Goal: Task Accomplishment & Management: Use online tool/utility

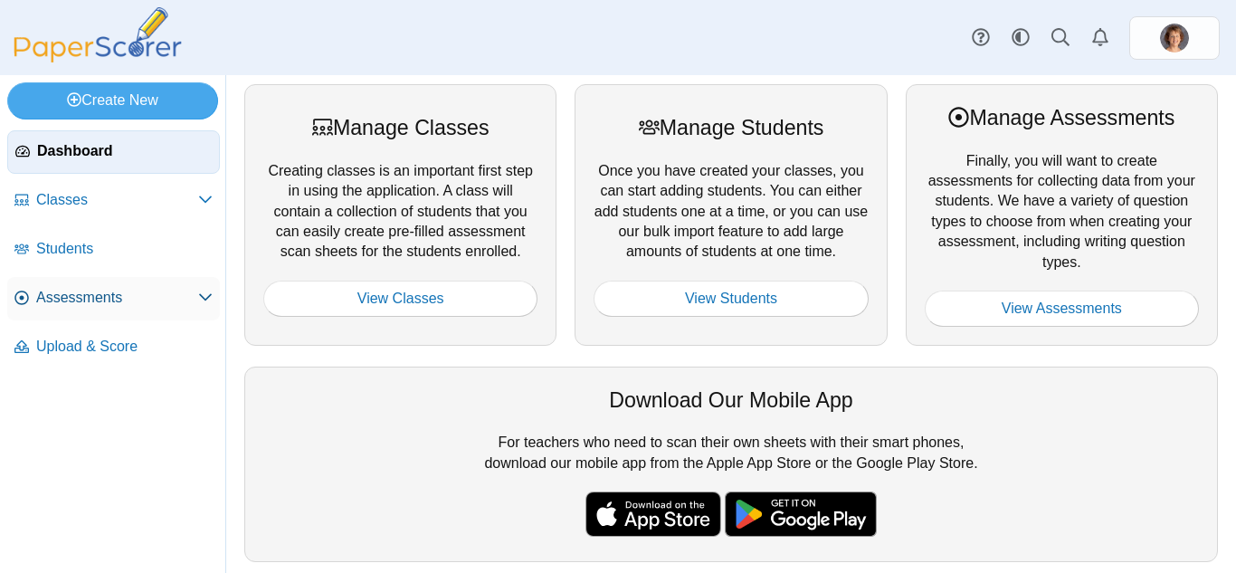
click at [125, 299] on span "Assessments" at bounding box center [117, 298] width 162 height 20
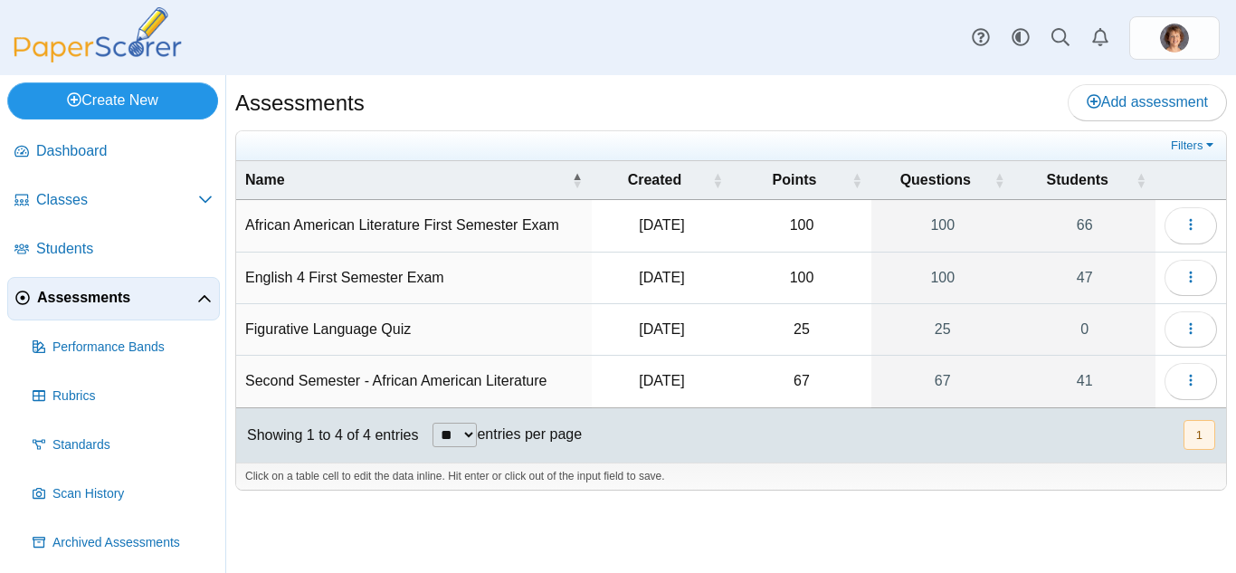
click at [136, 98] on link "Create New" at bounding box center [112, 100] width 211 height 36
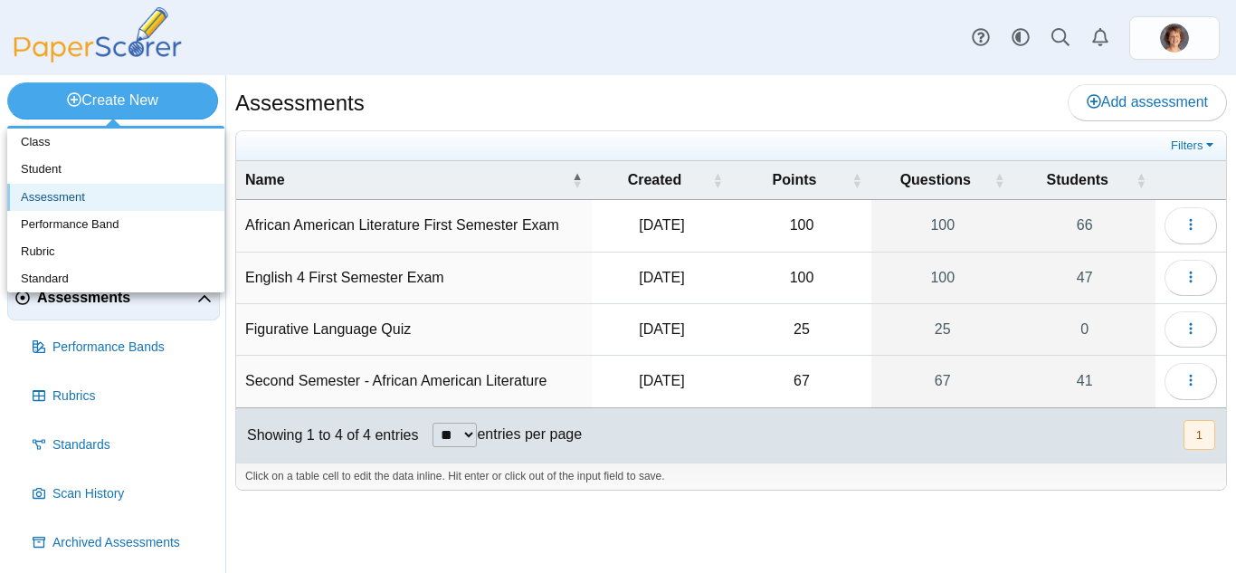
click at [115, 195] on link "Assessment" at bounding box center [115, 197] width 217 height 27
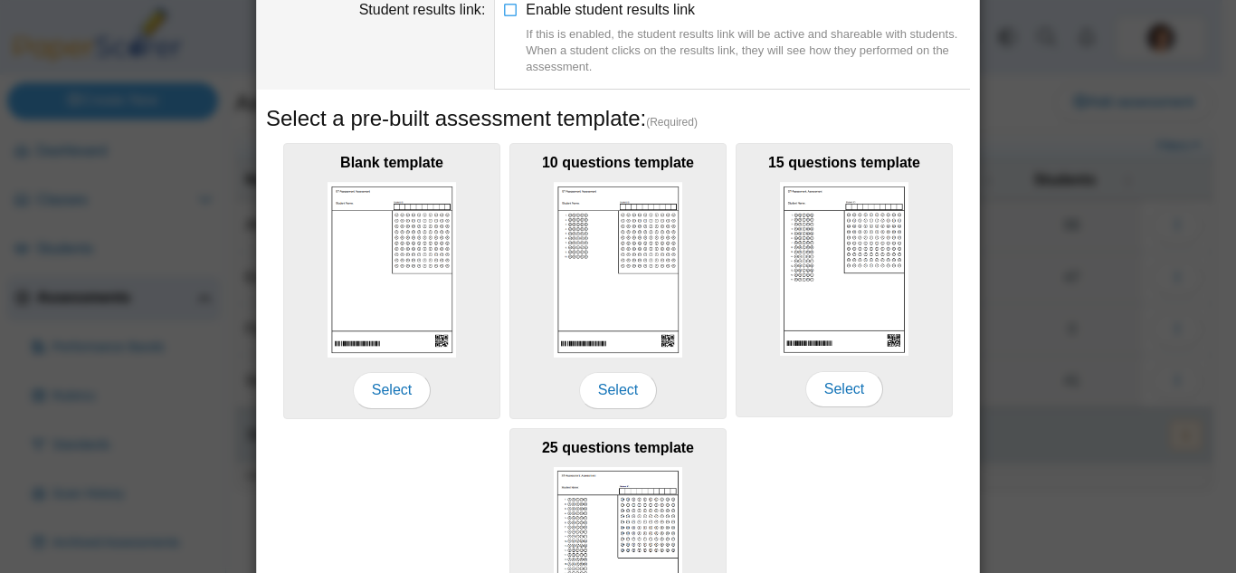
scroll to position [404, 0]
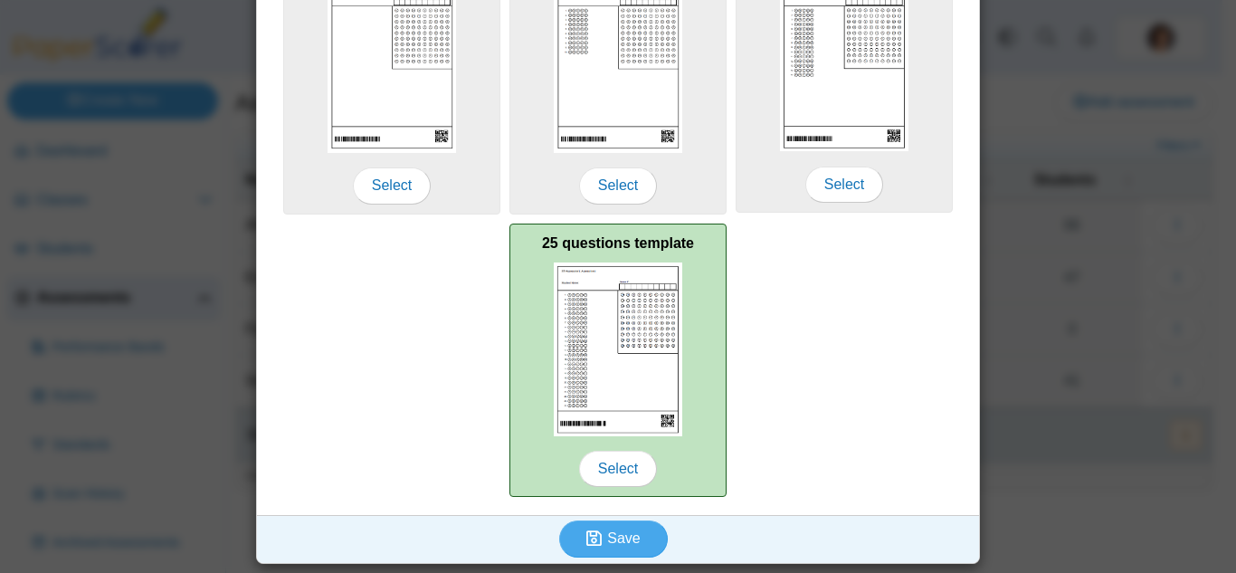
type input "**********"
click at [587, 302] on img at bounding box center [618, 349] width 128 height 174
click at [612, 468] on span "Select" at bounding box center [618, 469] width 78 height 36
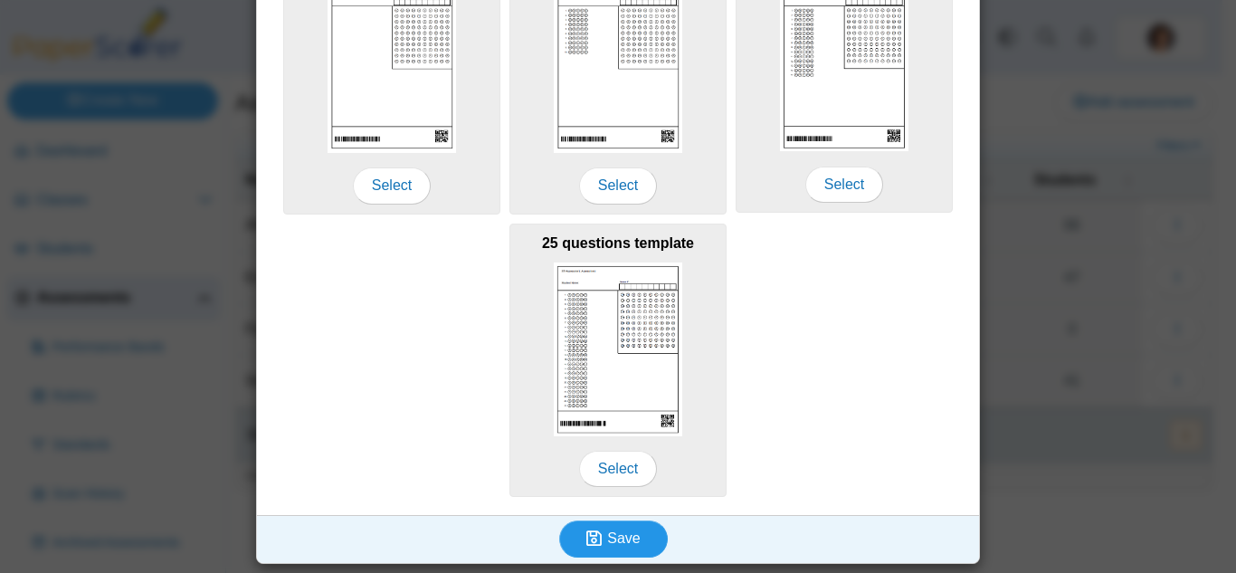
click at [609, 536] on span "Save" at bounding box center [623, 537] width 33 height 15
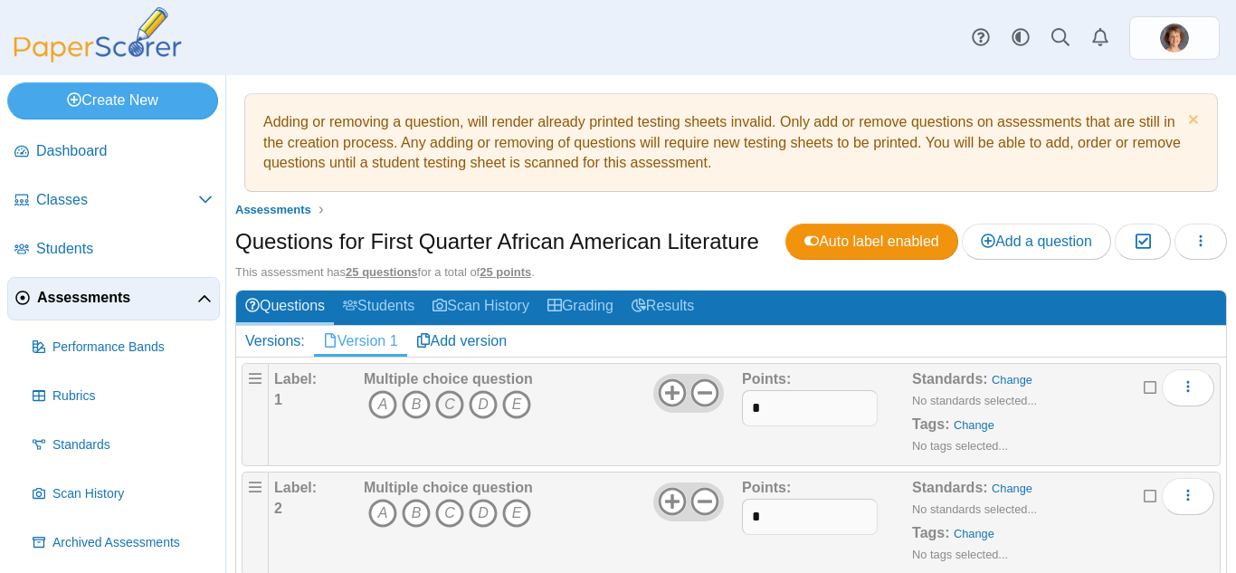
click at [451, 408] on icon "C" at bounding box center [449, 404] width 29 height 29
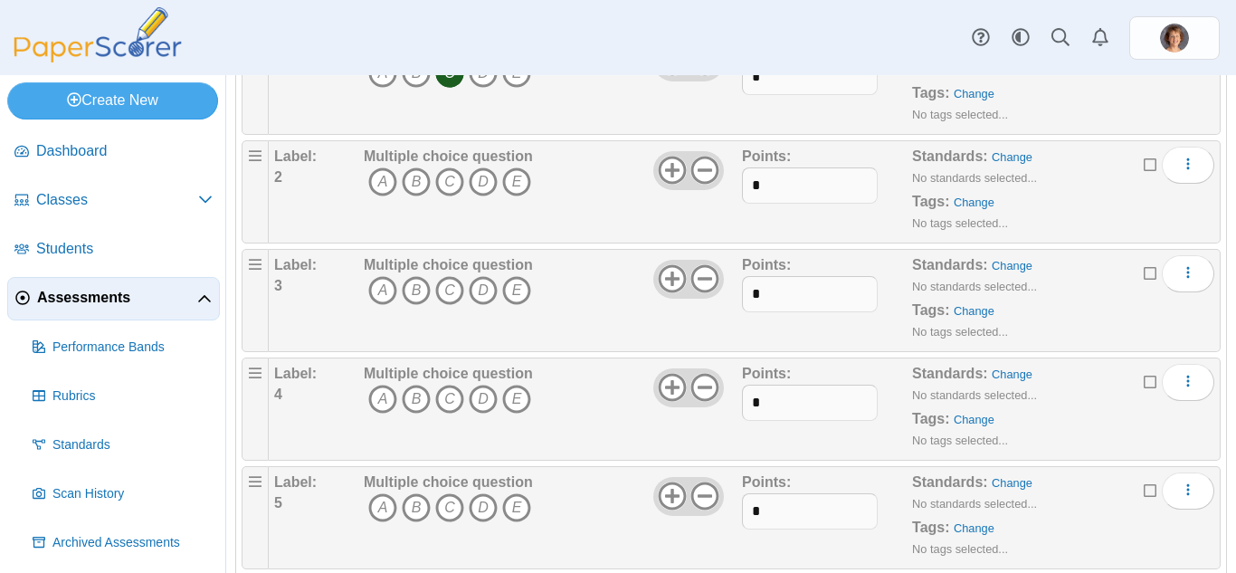
scroll to position [337, 0]
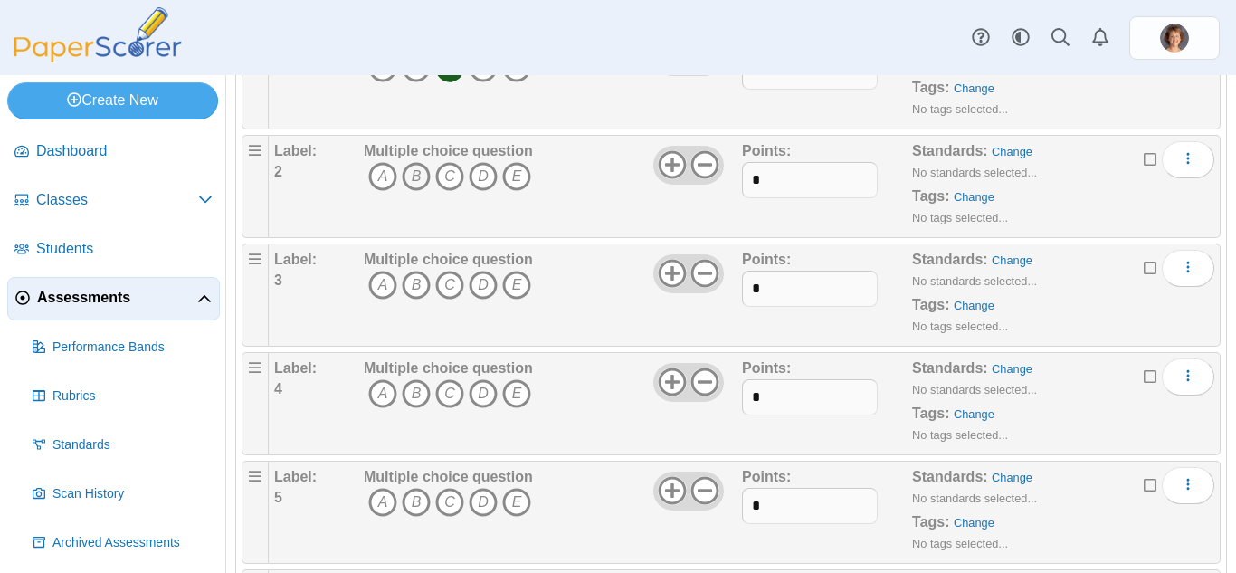
click at [421, 176] on icon "B" at bounding box center [416, 176] width 29 height 29
click at [483, 289] on icon "D" at bounding box center [483, 285] width 29 height 29
click at [393, 390] on icon "A" at bounding box center [382, 393] width 29 height 29
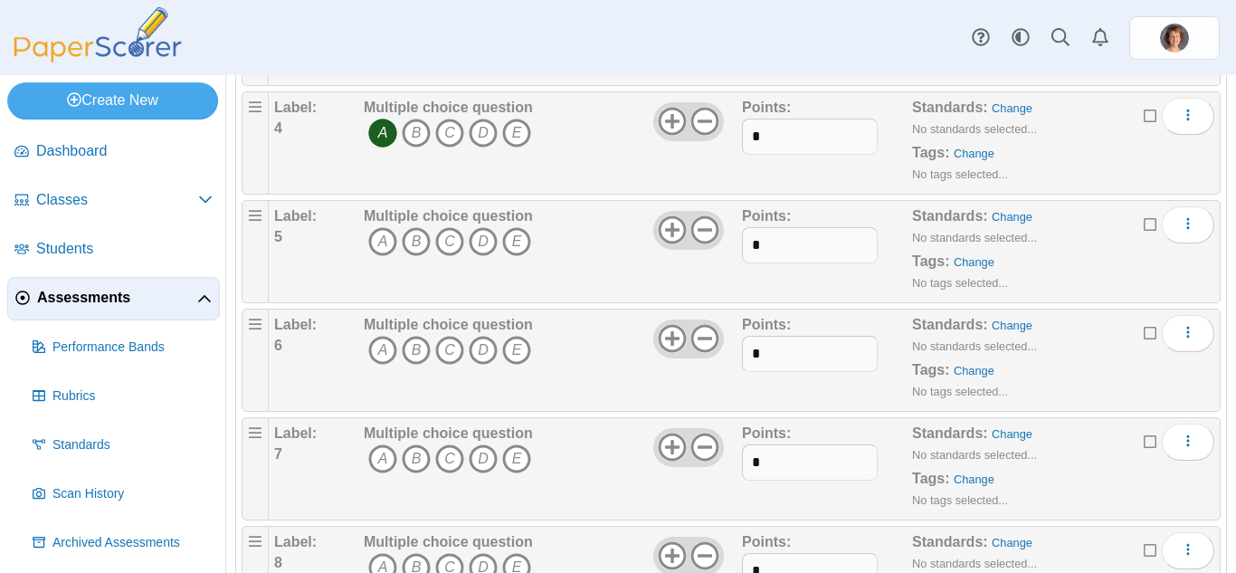
scroll to position [609, 0]
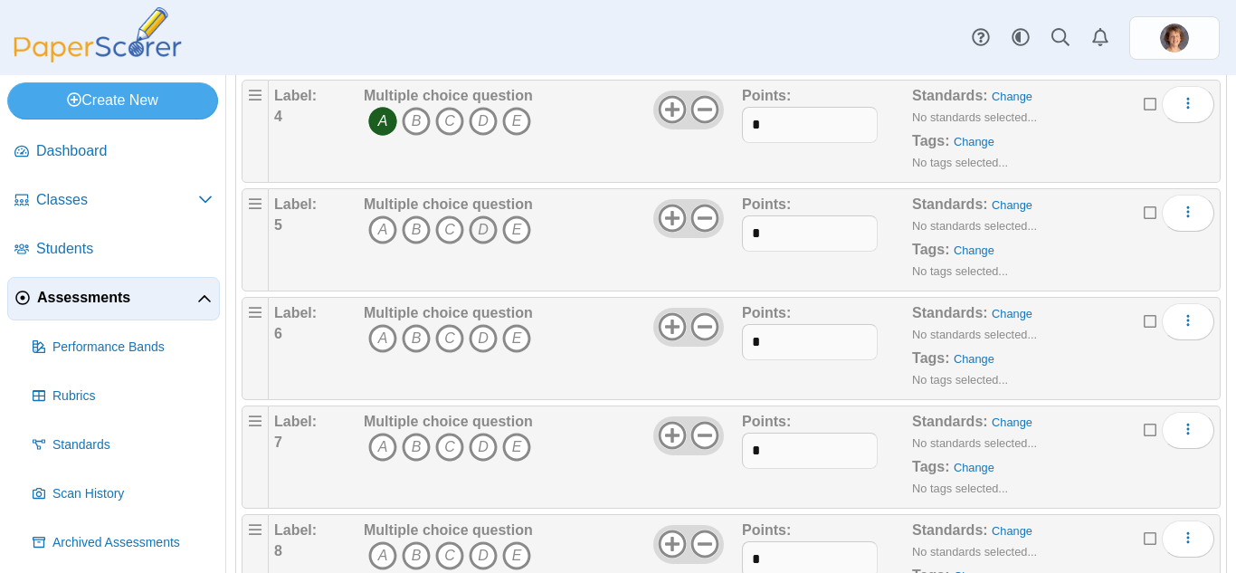
click at [485, 226] on icon "D" at bounding box center [483, 229] width 29 height 29
click at [389, 334] on icon "A" at bounding box center [382, 338] width 29 height 29
click at [379, 441] on icon "A" at bounding box center [382, 446] width 29 height 29
click at [442, 557] on icon "C" at bounding box center [449, 555] width 29 height 29
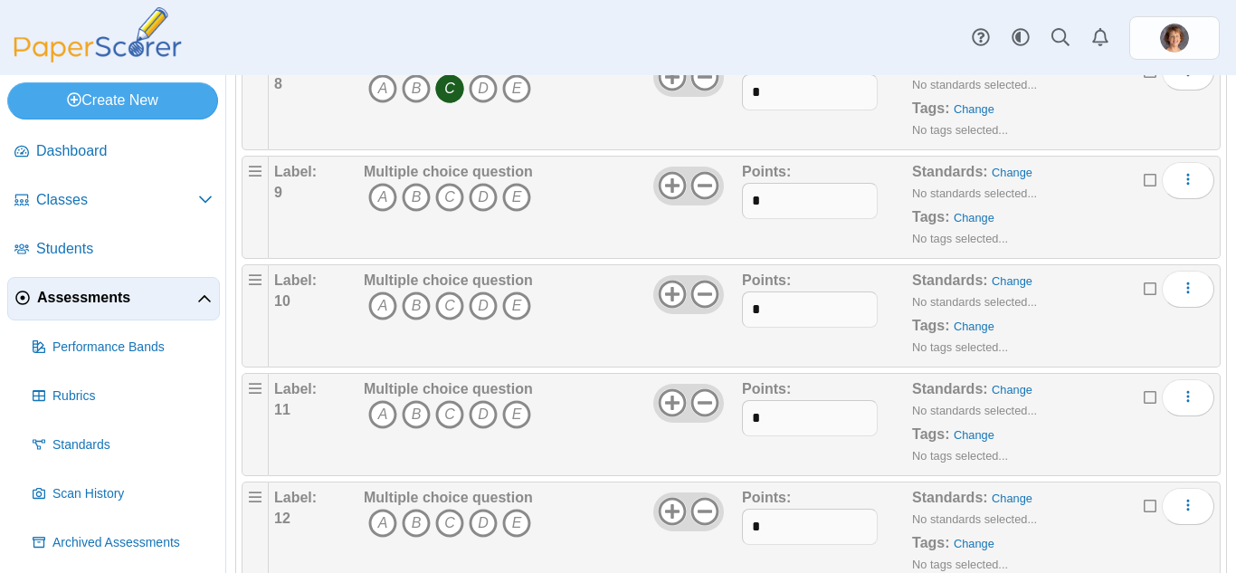
scroll to position [1087, 0]
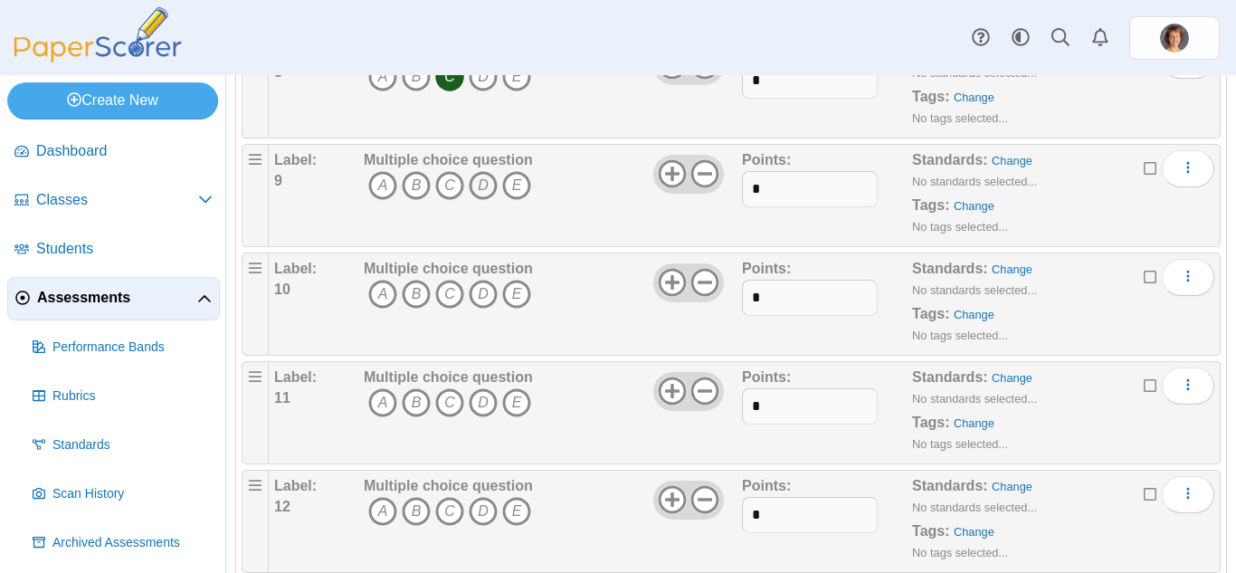
click at [482, 182] on icon "D" at bounding box center [483, 185] width 29 height 29
click at [448, 290] on icon "C" at bounding box center [449, 294] width 29 height 29
click at [417, 395] on icon "B" at bounding box center [416, 402] width 29 height 29
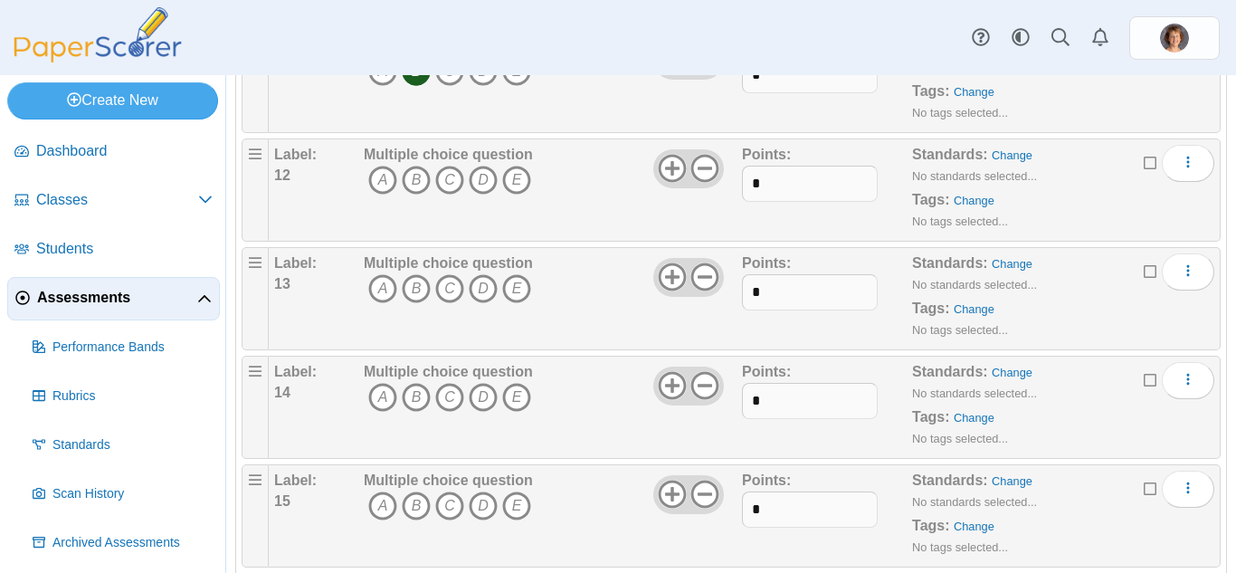
scroll to position [1424, 0]
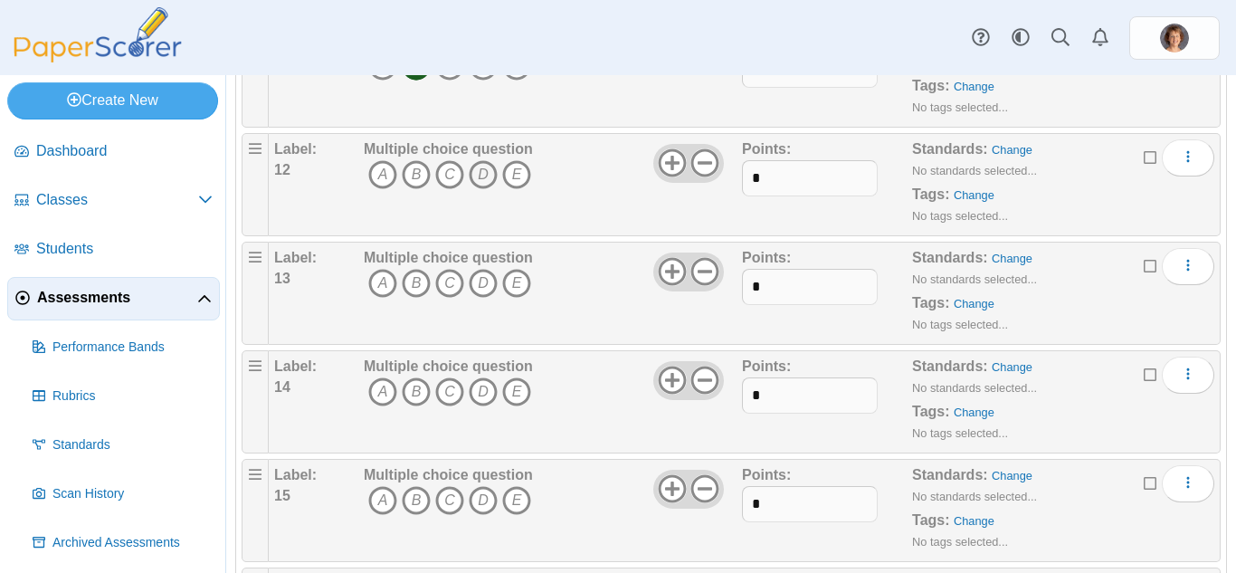
click at [490, 171] on icon "D" at bounding box center [483, 174] width 29 height 29
click at [383, 283] on icon "A" at bounding box center [382, 283] width 29 height 29
click at [487, 388] on icon "D" at bounding box center [483, 391] width 29 height 29
click at [426, 493] on icon "B" at bounding box center [416, 500] width 29 height 29
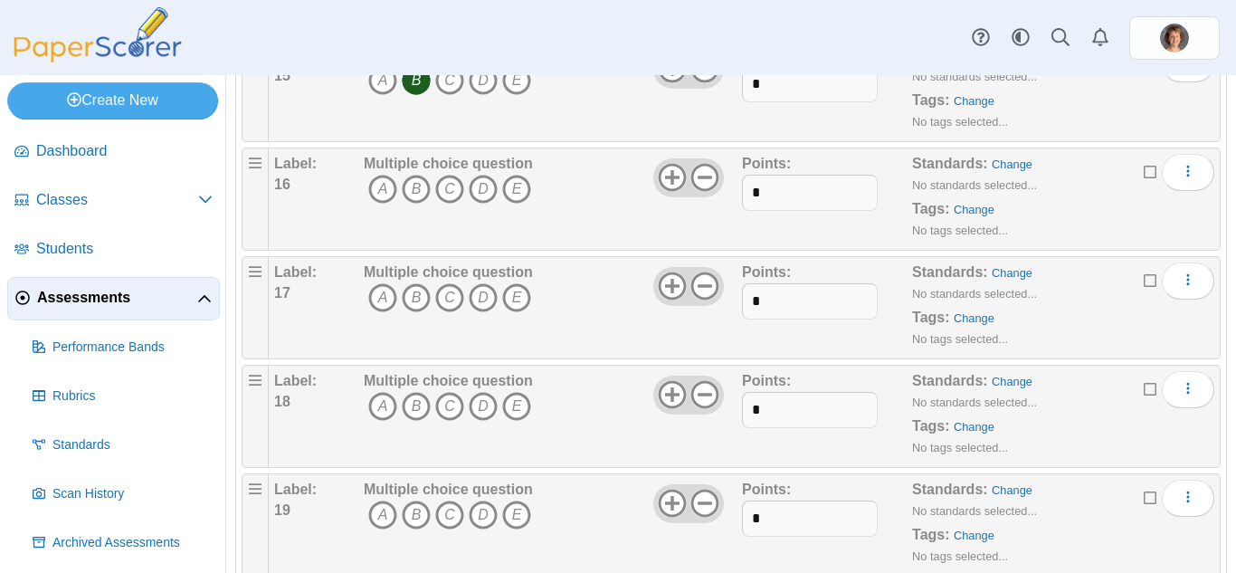
scroll to position [1850, 0]
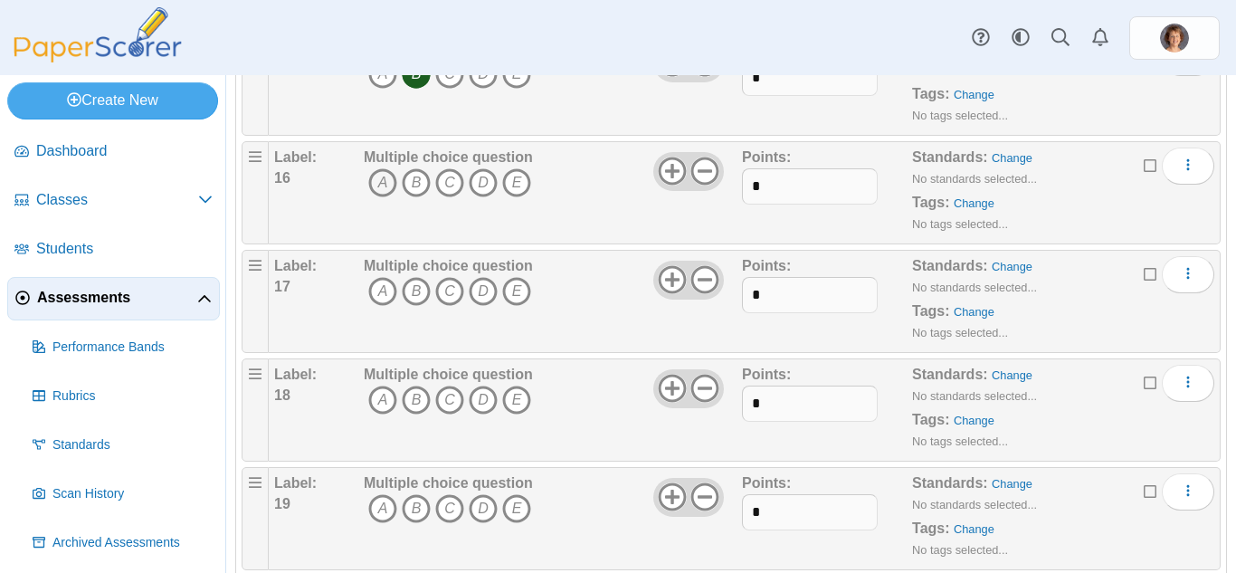
click at [389, 175] on icon "A" at bounding box center [382, 182] width 29 height 29
click at [416, 288] on icon "B" at bounding box center [416, 291] width 29 height 29
click at [457, 395] on icon "C" at bounding box center [449, 399] width 29 height 29
click at [385, 502] on icon "A" at bounding box center [382, 508] width 29 height 29
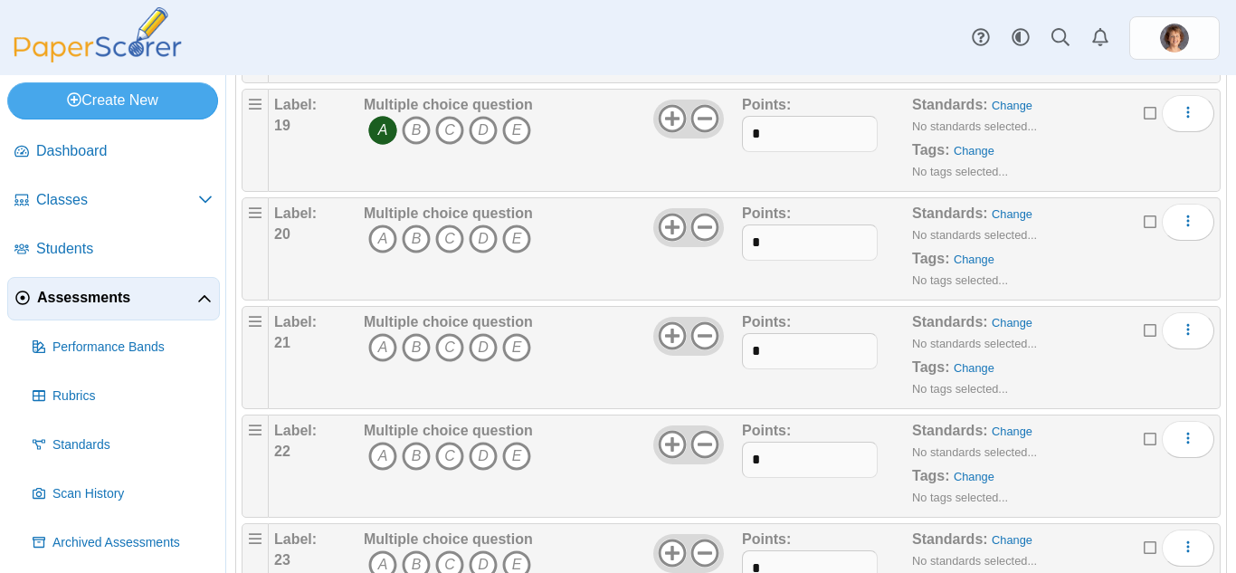
scroll to position [2245, 0]
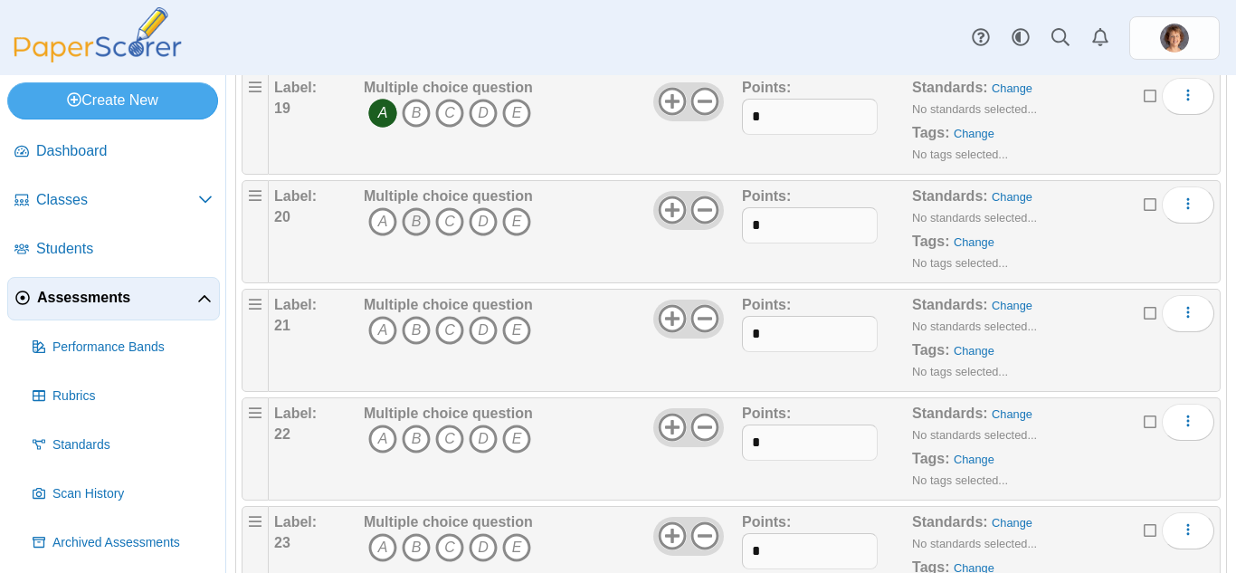
click at [415, 223] on icon "B" at bounding box center [416, 221] width 29 height 29
click at [451, 330] on icon "C" at bounding box center [449, 330] width 29 height 29
click at [446, 432] on icon "C" at bounding box center [449, 438] width 29 height 29
click at [387, 537] on icon "A" at bounding box center [382, 547] width 29 height 29
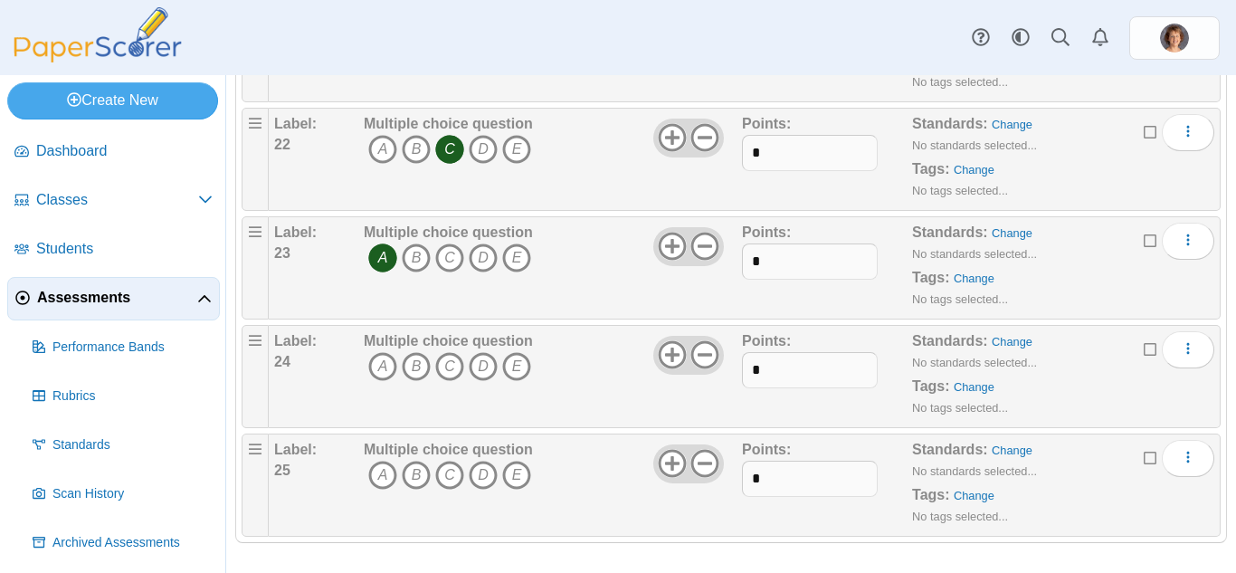
scroll to position [2541, 0]
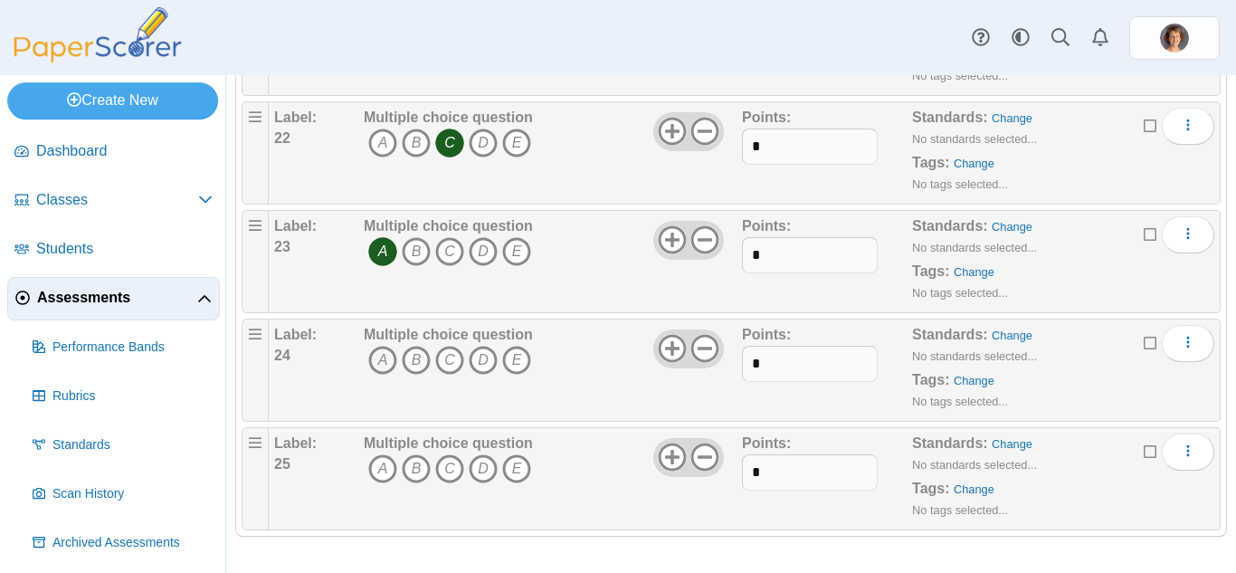
click at [393, 351] on icon "A" at bounding box center [382, 360] width 29 height 29
click at [457, 470] on icon "C" at bounding box center [449, 468] width 29 height 29
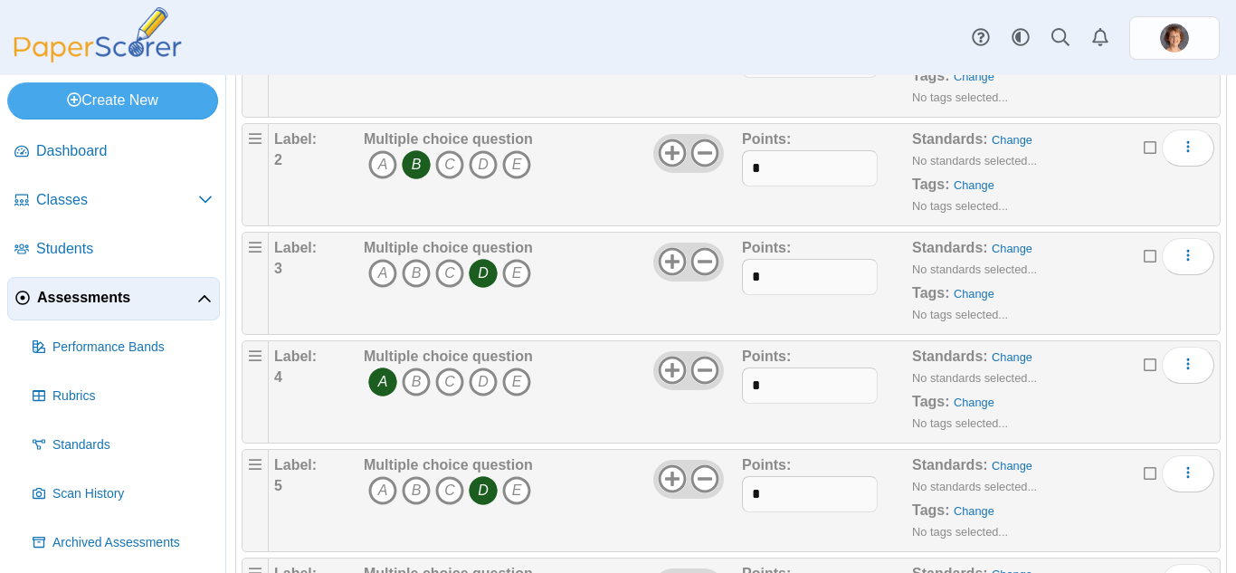
scroll to position [0, 0]
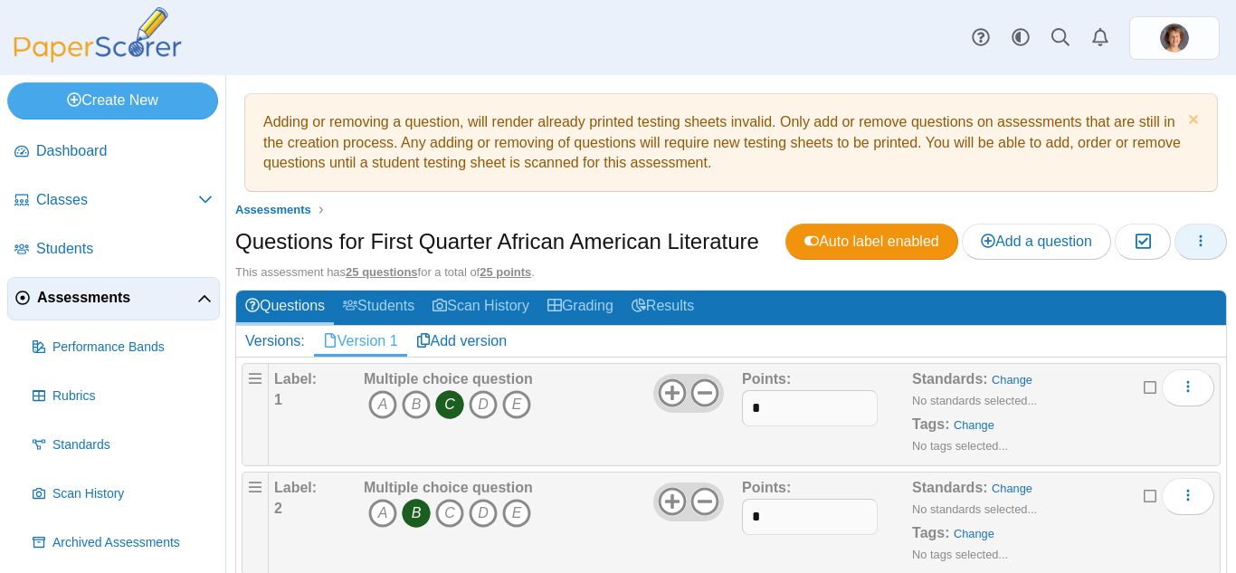
click at [1195, 242] on button "button" at bounding box center [1200, 241] width 52 height 36
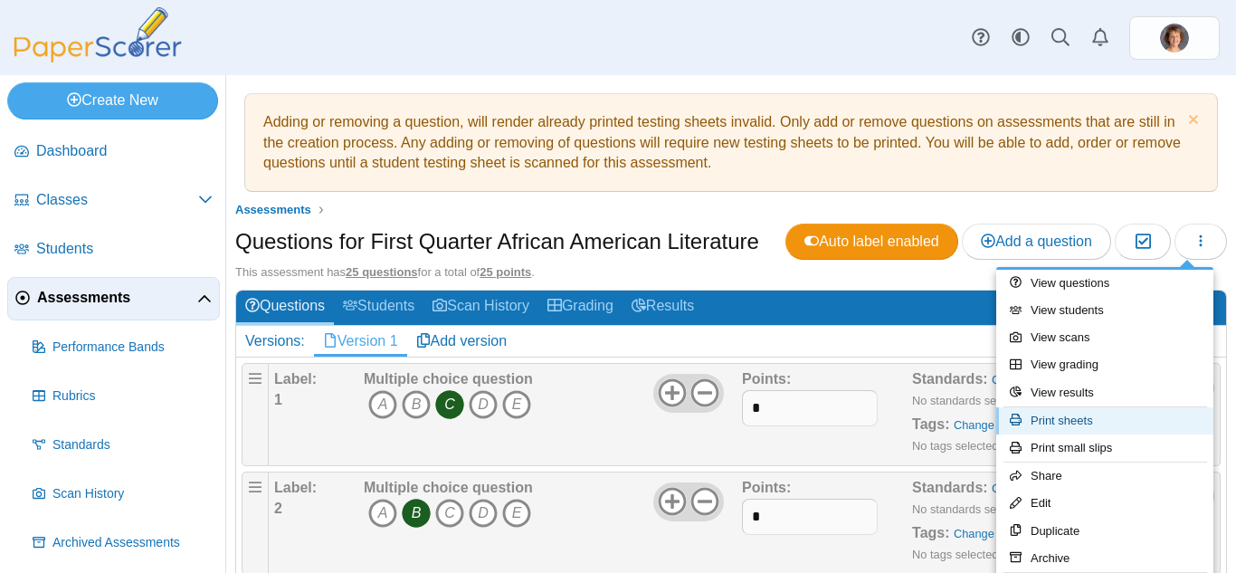
click at [1096, 415] on link "Print sheets" at bounding box center [1104, 420] width 217 height 27
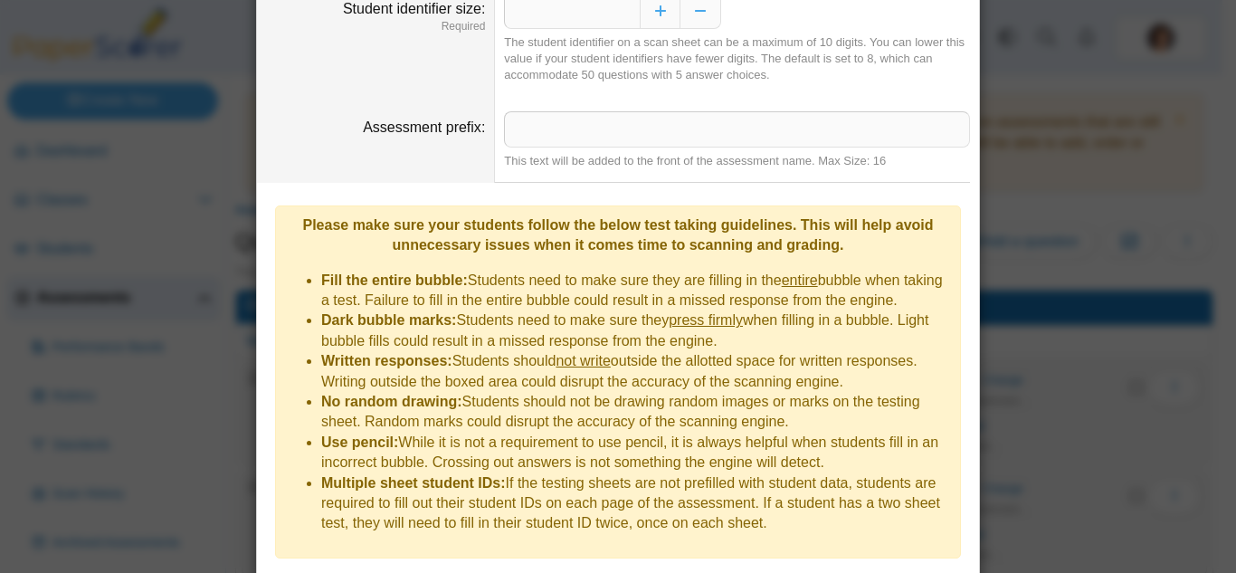
scroll to position [229, 0]
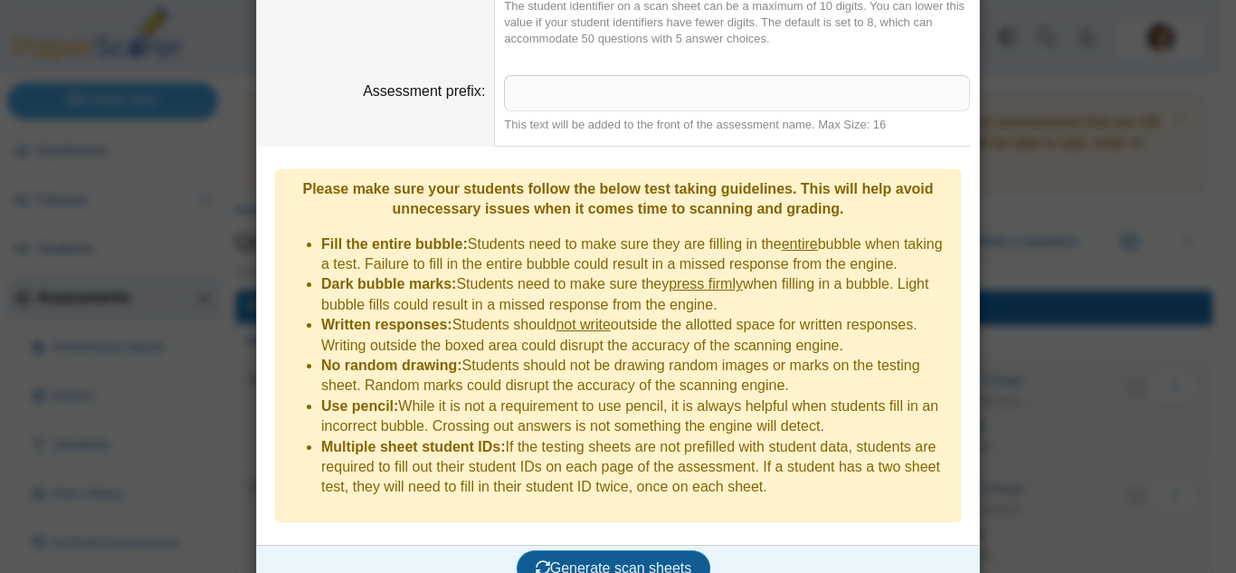
click at [646, 560] on span "Generate scan sheets" at bounding box center [614, 567] width 157 height 15
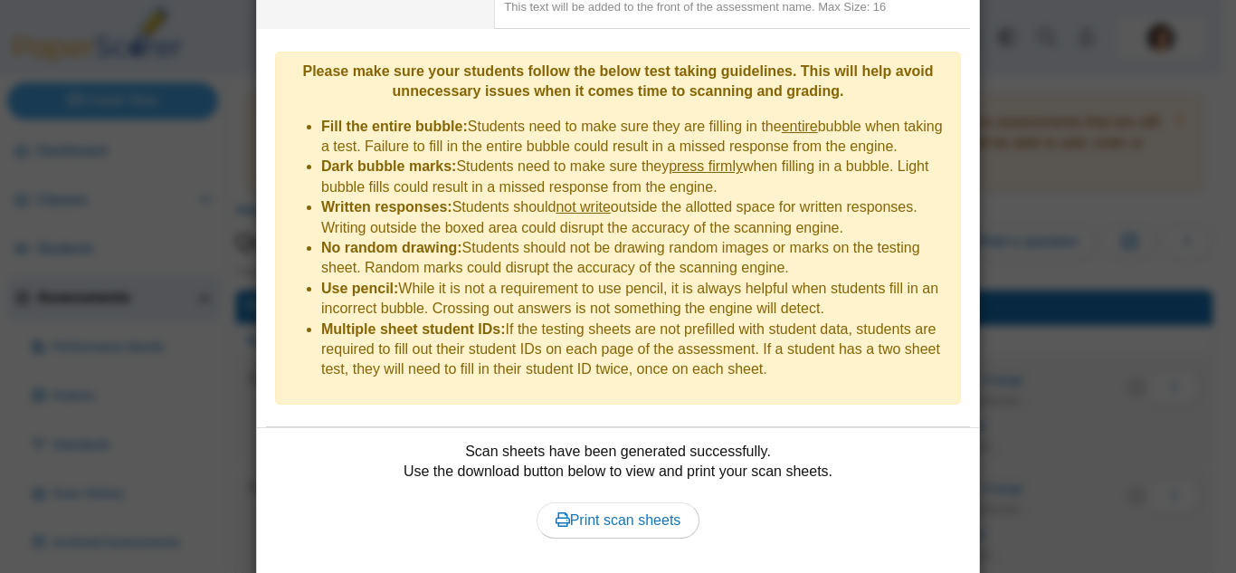
scroll to position [375, 0]
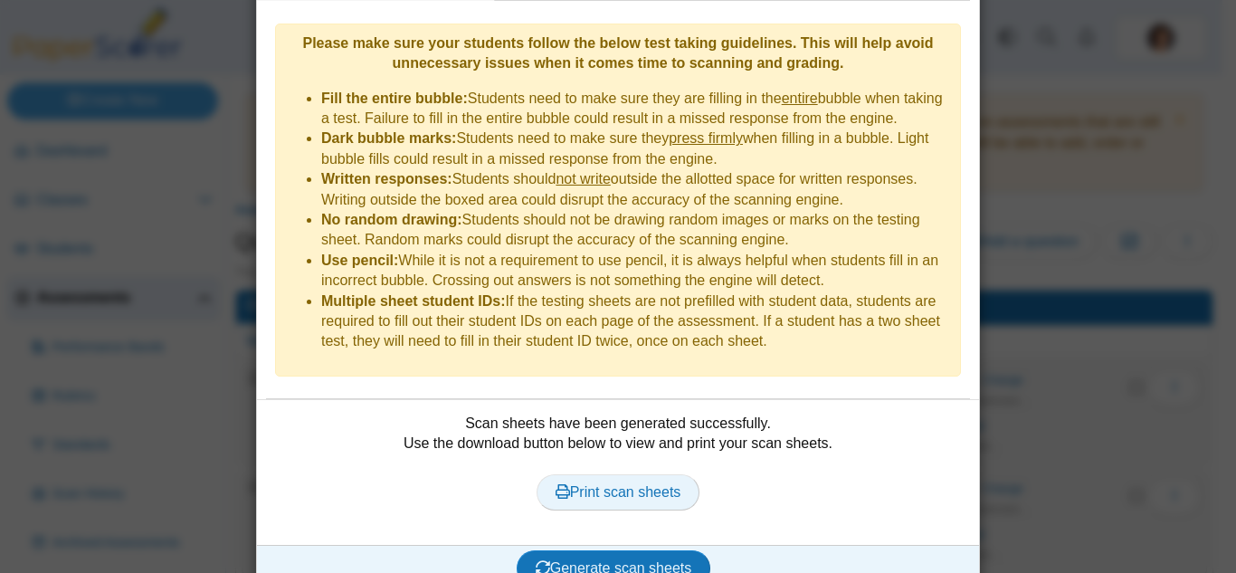
click at [663, 484] on span "Print scan sheets" at bounding box center [618, 491] width 126 height 15
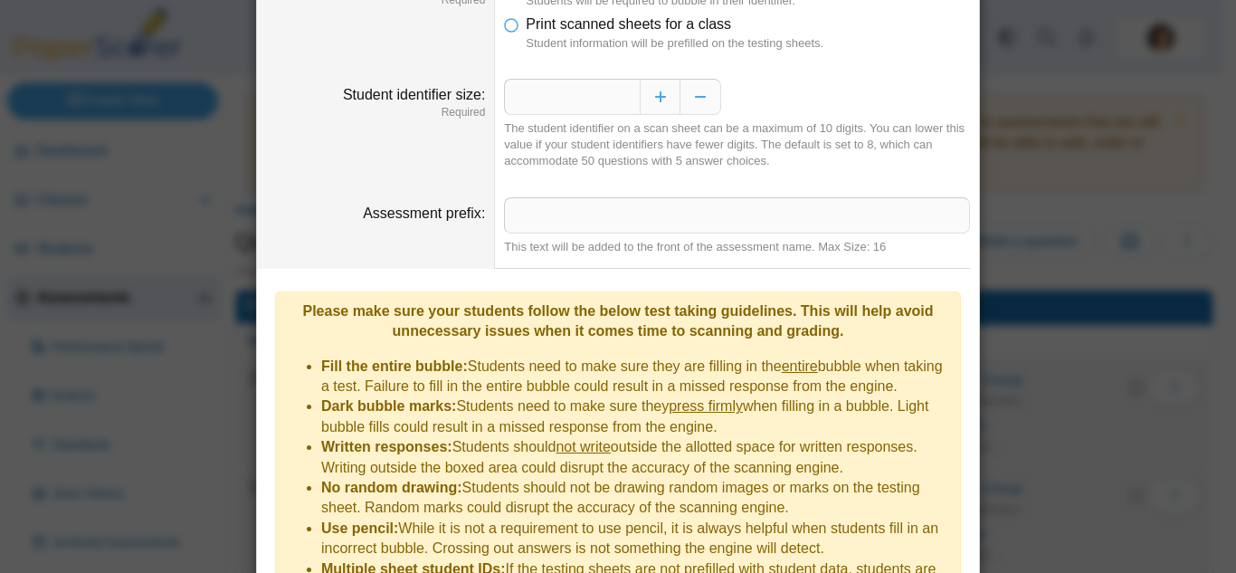
scroll to position [0, 0]
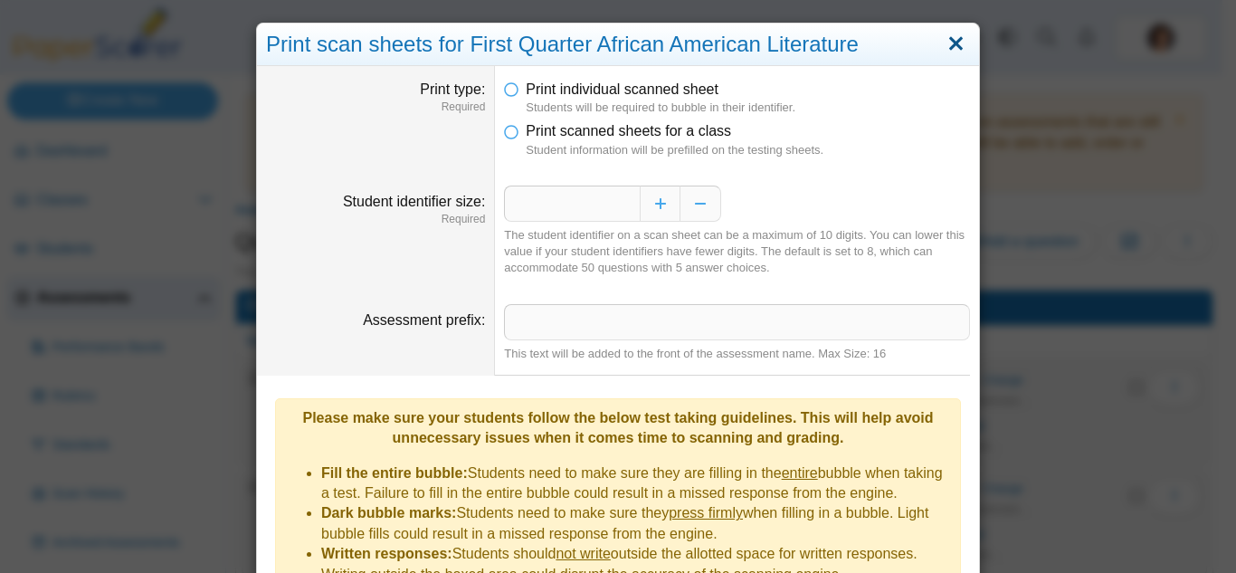
click at [960, 39] on link "Close" at bounding box center [956, 44] width 28 height 31
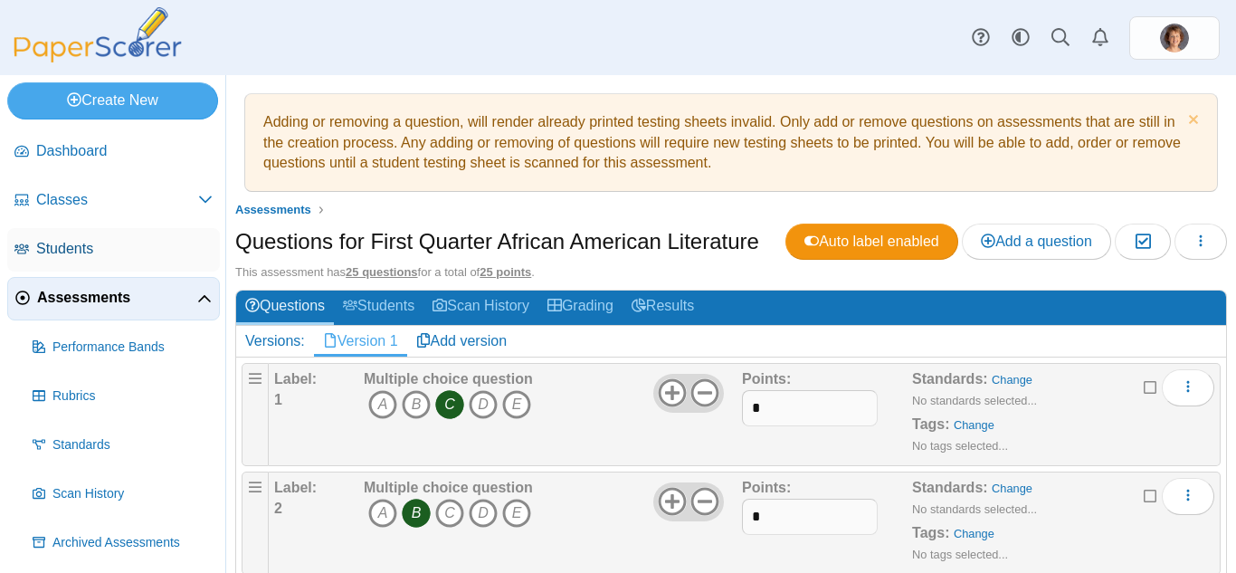
click at [56, 252] on span "Students" at bounding box center [124, 249] width 176 height 20
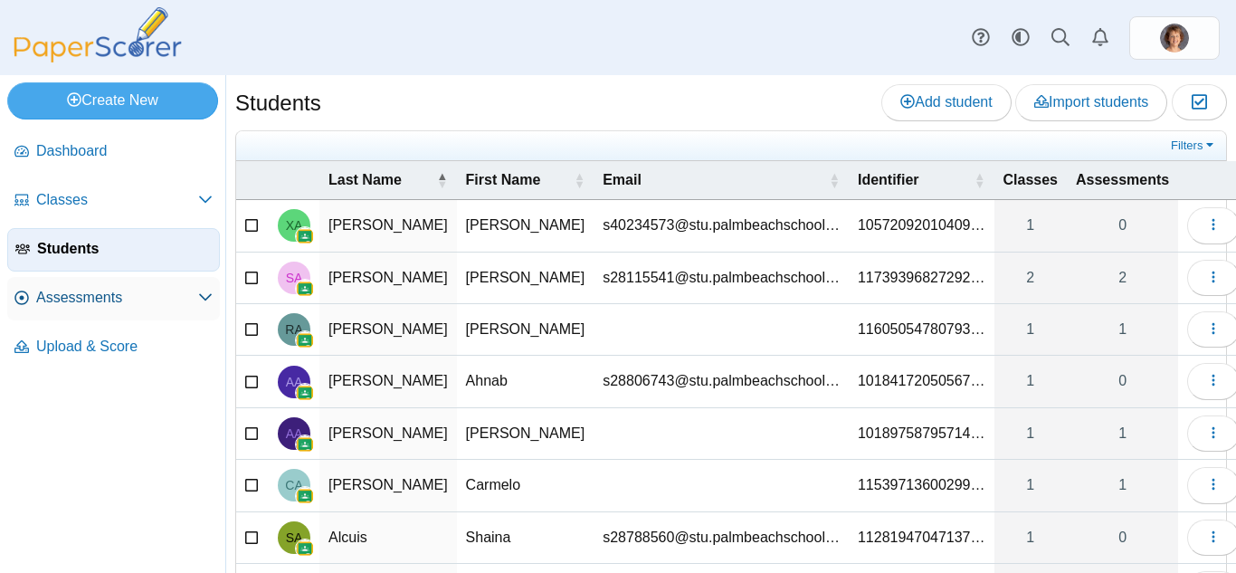
click at [89, 295] on span "Assessments" at bounding box center [117, 298] width 162 height 20
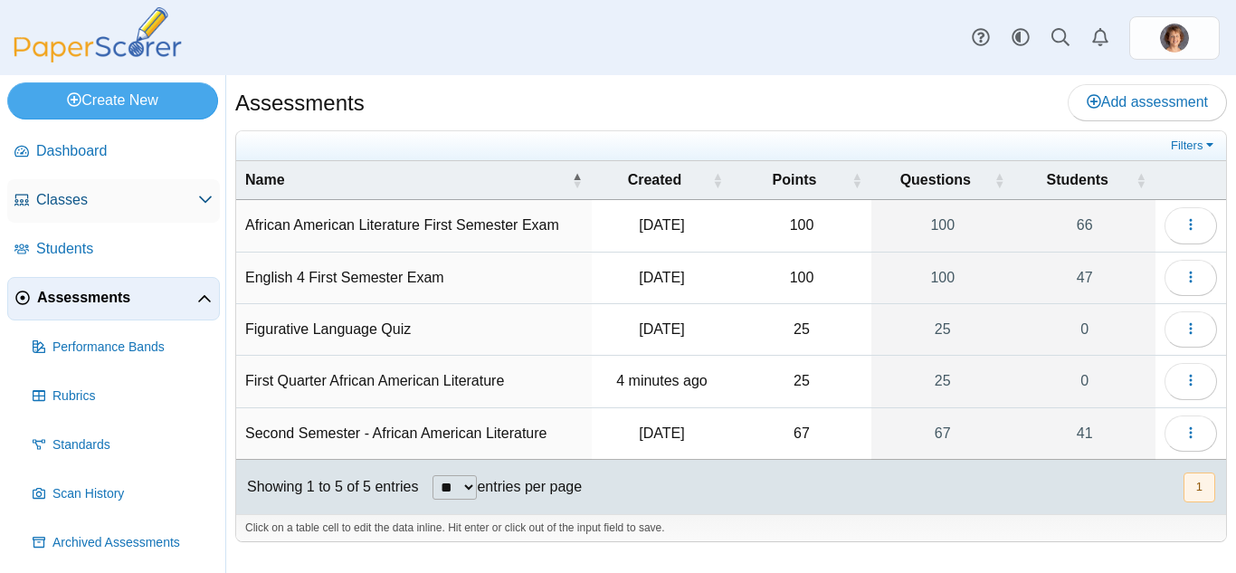
click at [96, 207] on span "Classes" at bounding box center [117, 200] width 162 height 20
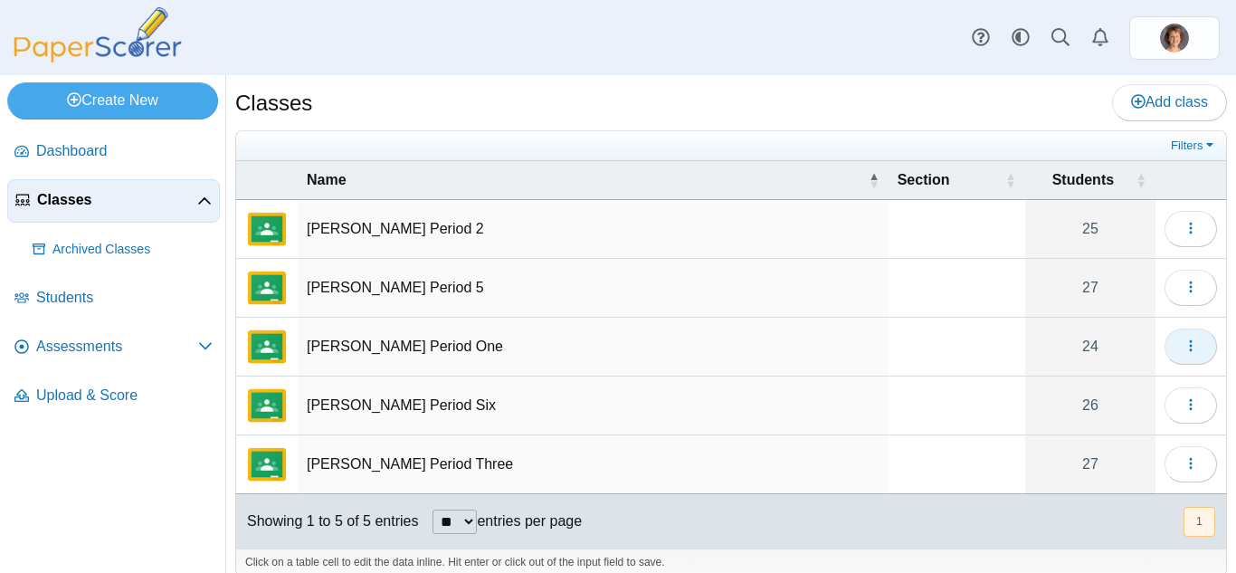
click at [1183, 344] on icon "button" at bounding box center [1190, 345] width 14 height 14
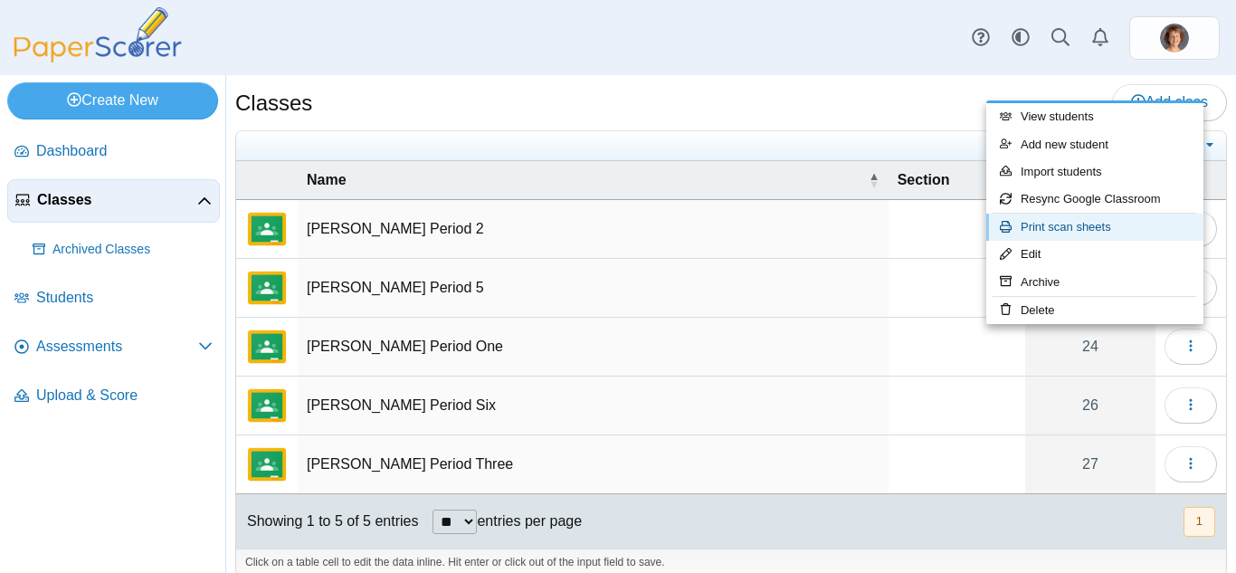
click at [1113, 227] on link "Print scan sheets" at bounding box center [1094, 227] width 217 height 27
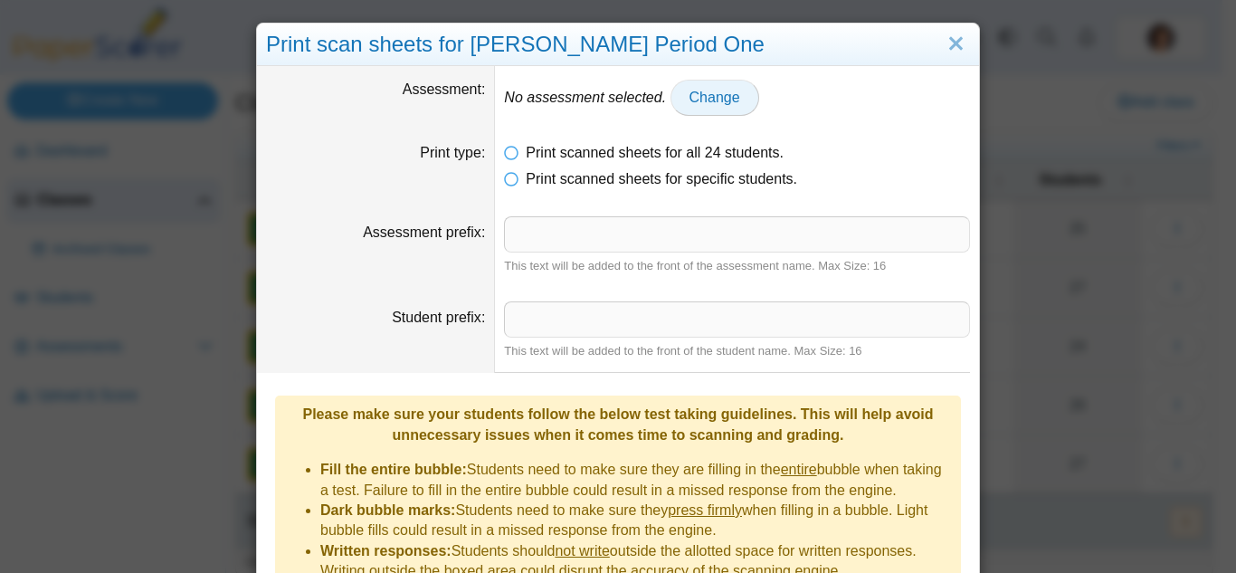
click at [726, 95] on span "Change" at bounding box center [714, 97] width 51 height 15
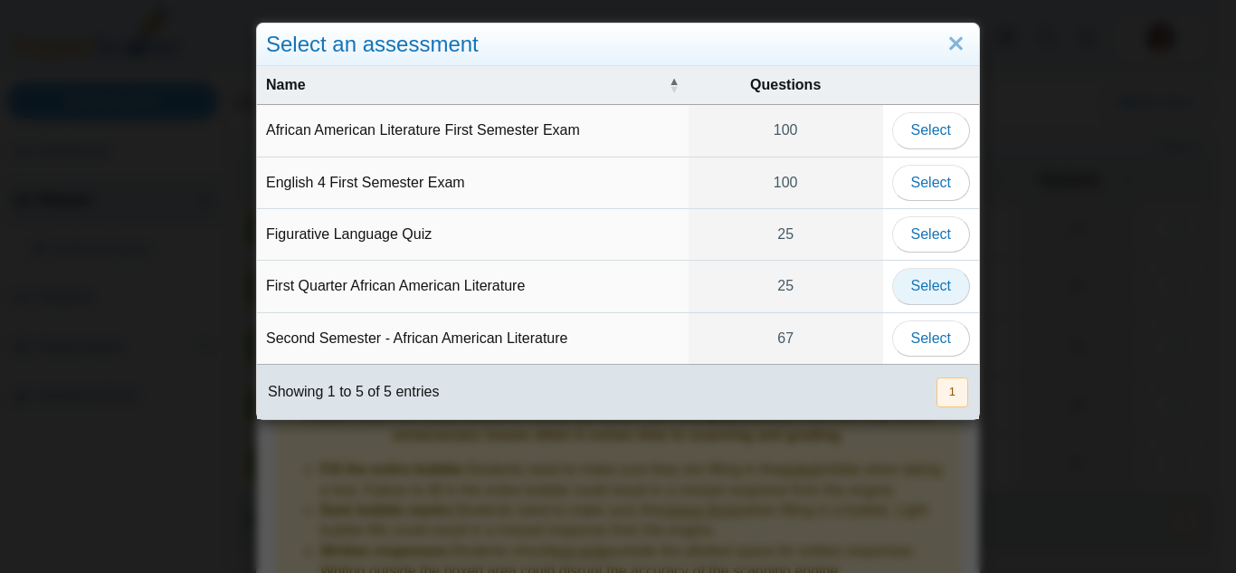
click at [919, 288] on span "Select" at bounding box center [931, 285] width 40 height 15
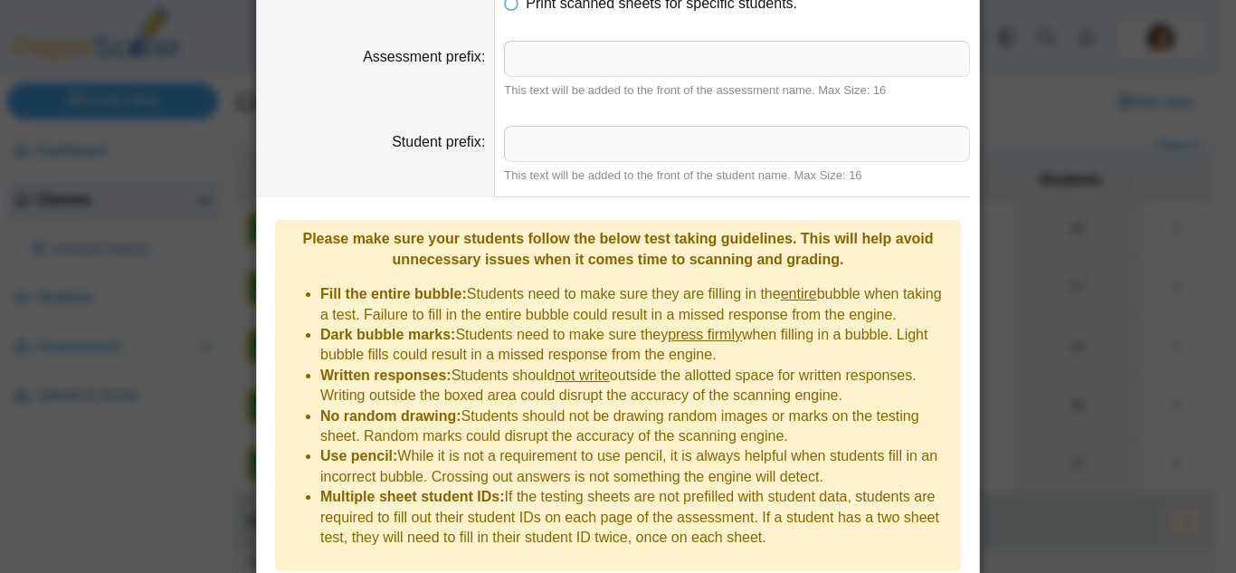
scroll to position [225, 0]
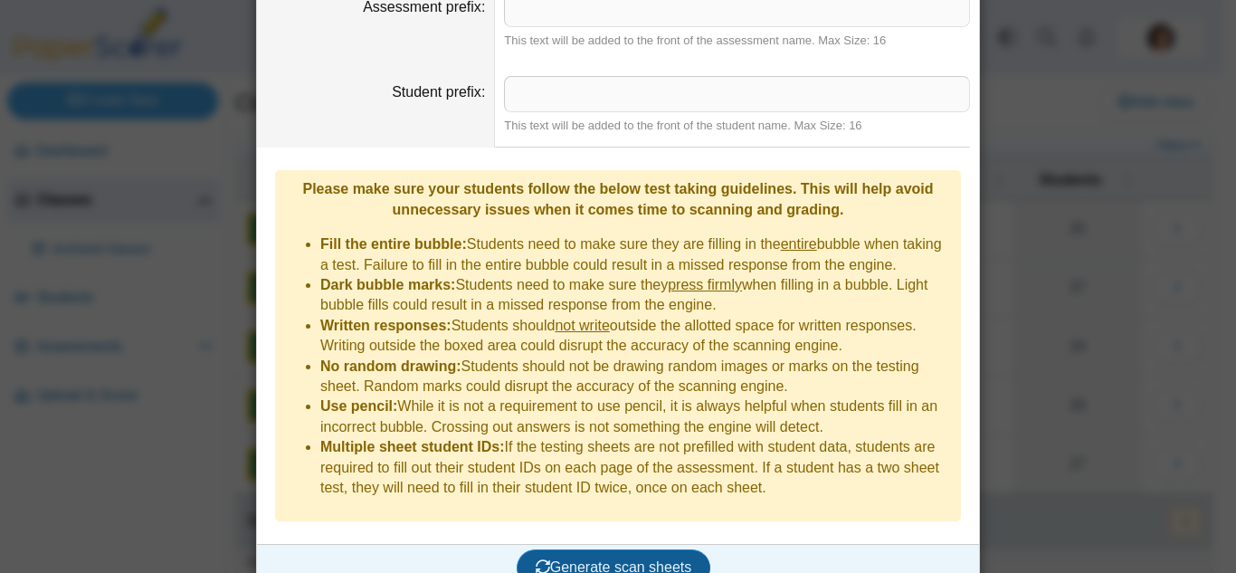
click at [631, 551] on button "Generate scan sheets" at bounding box center [614, 567] width 195 height 36
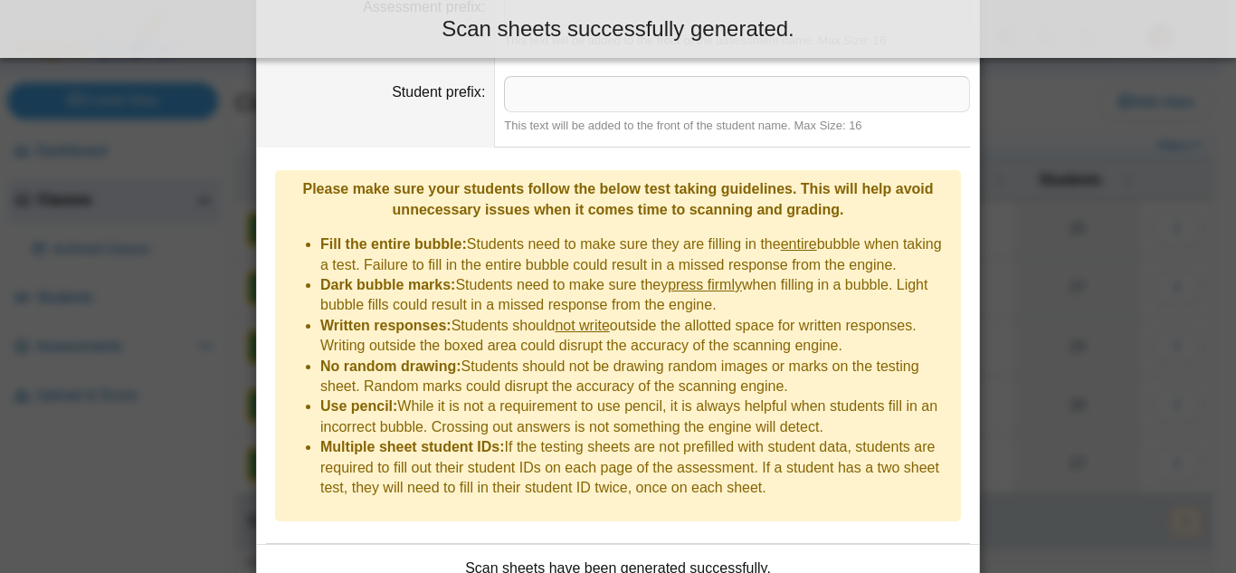
scroll to position [330, 0]
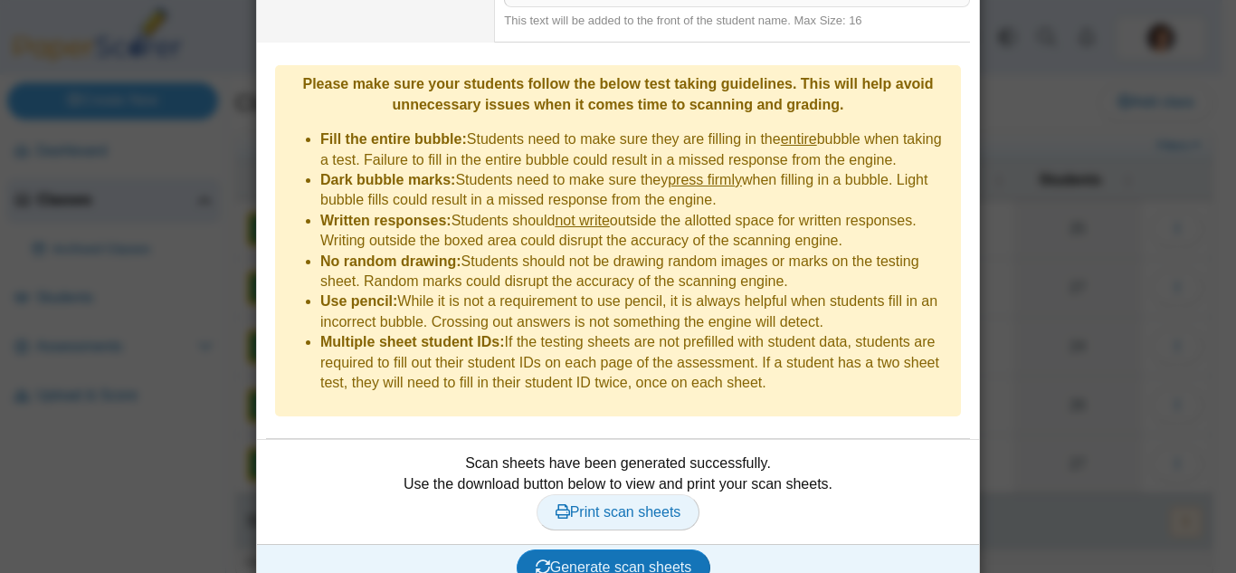
click at [618, 504] on span "Print scan sheets" at bounding box center [618, 511] width 126 height 15
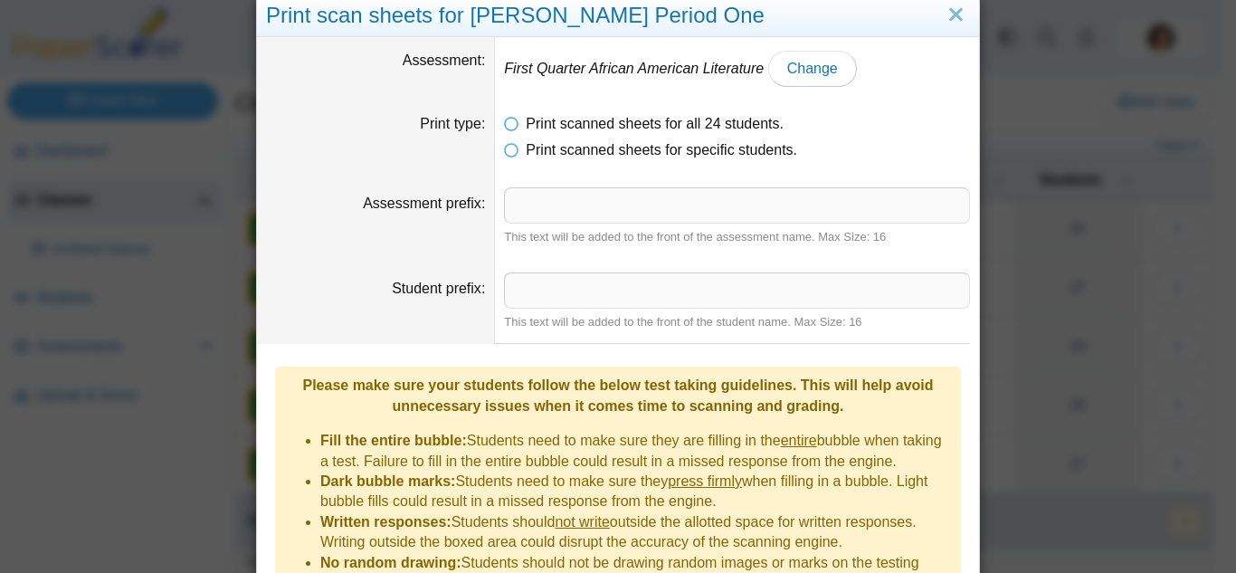
scroll to position [0, 0]
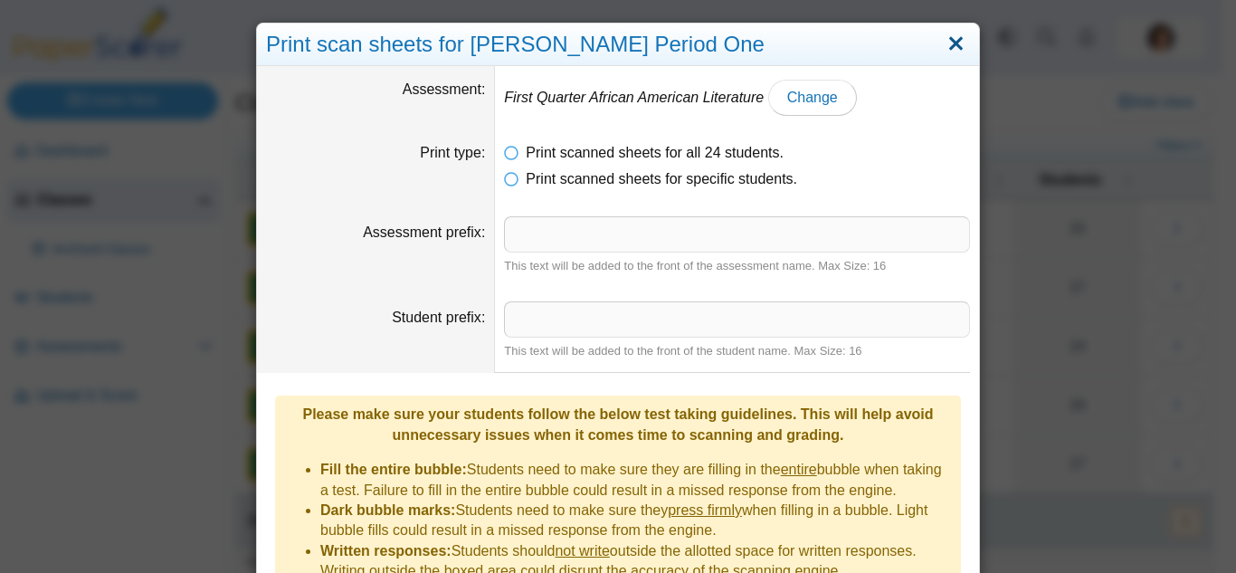
click at [942, 41] on link "Close" at bounding box center [956, 44] width 28 height 31
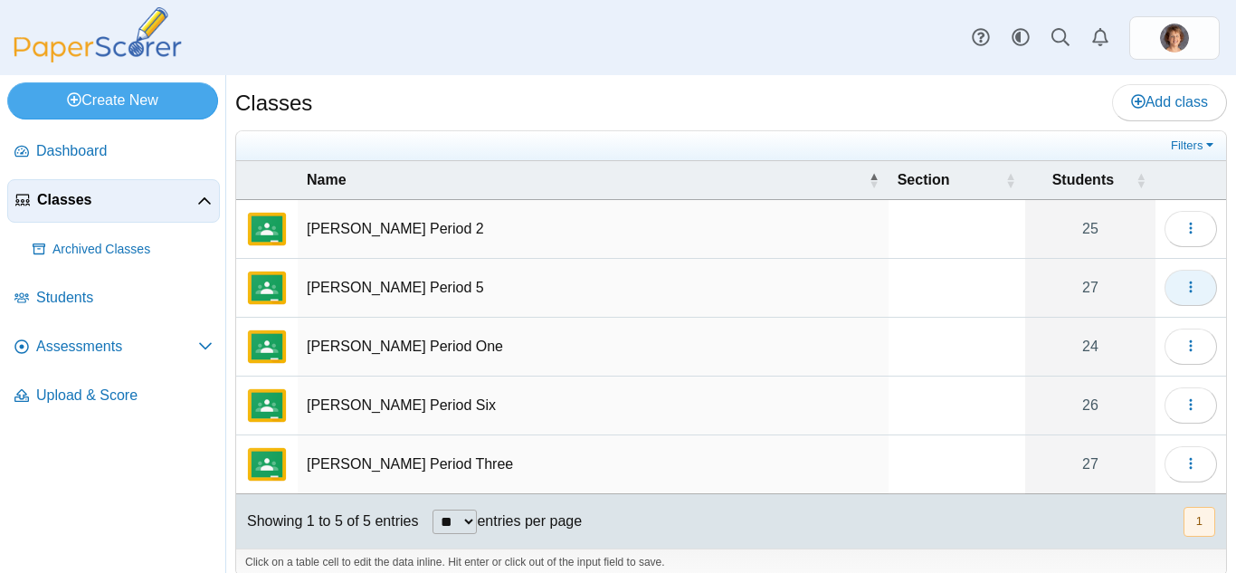
click at [1194, 293] on button "button" at bounding box center [1190, 288] width 52 height 36
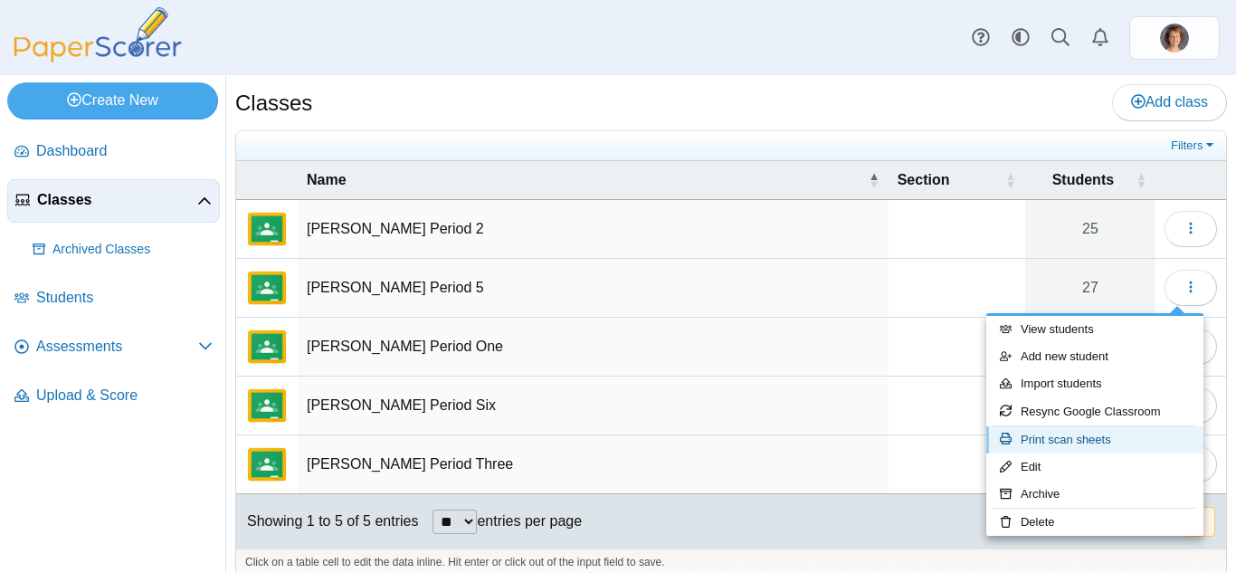
click at [1117, 437] on link "Print scan sheets" at bounding box center [1094, 439] width 217 height 27
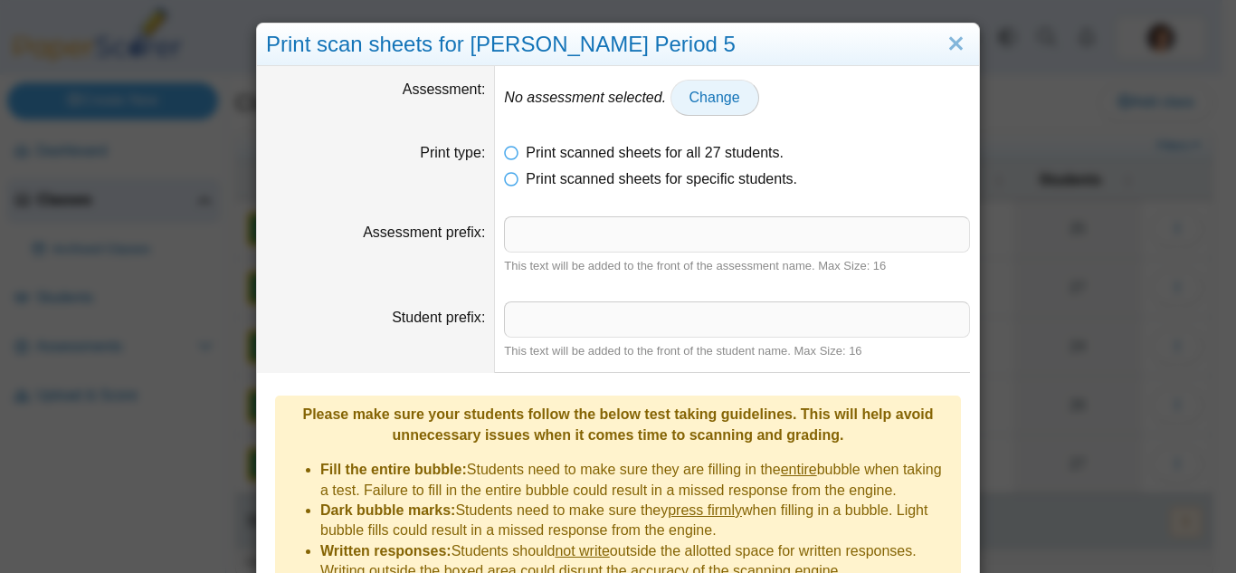
click at [707, 93] on span "Change" at bounding box center [714, 97] width 51 height 15
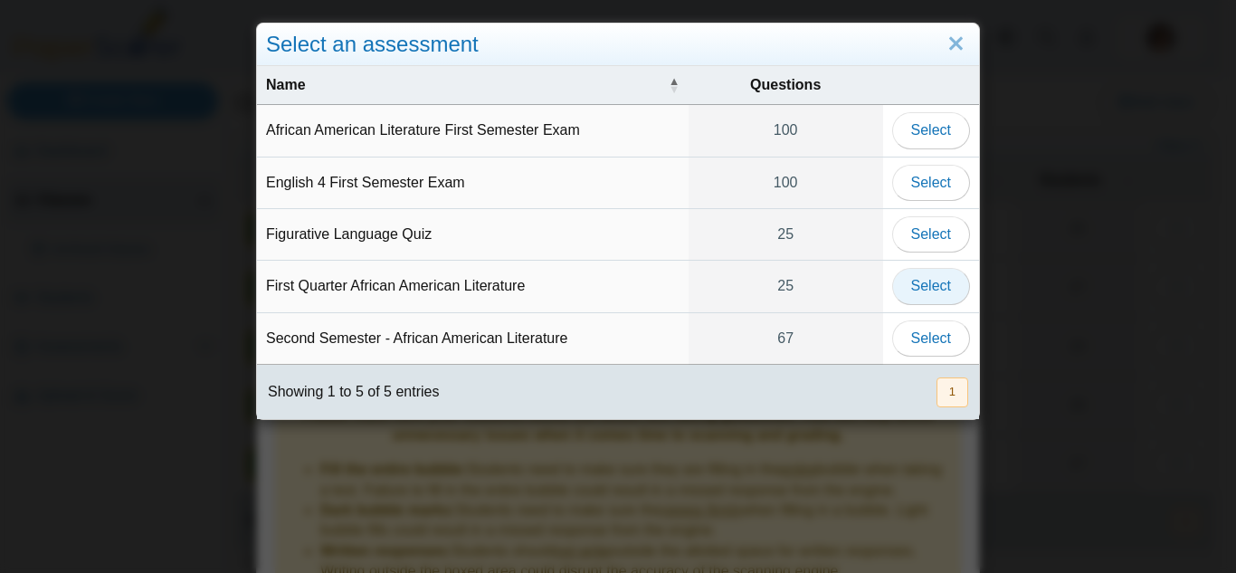
click at [918, 285] on span "Select" at bounding box center [931, 285] width 40 height 15
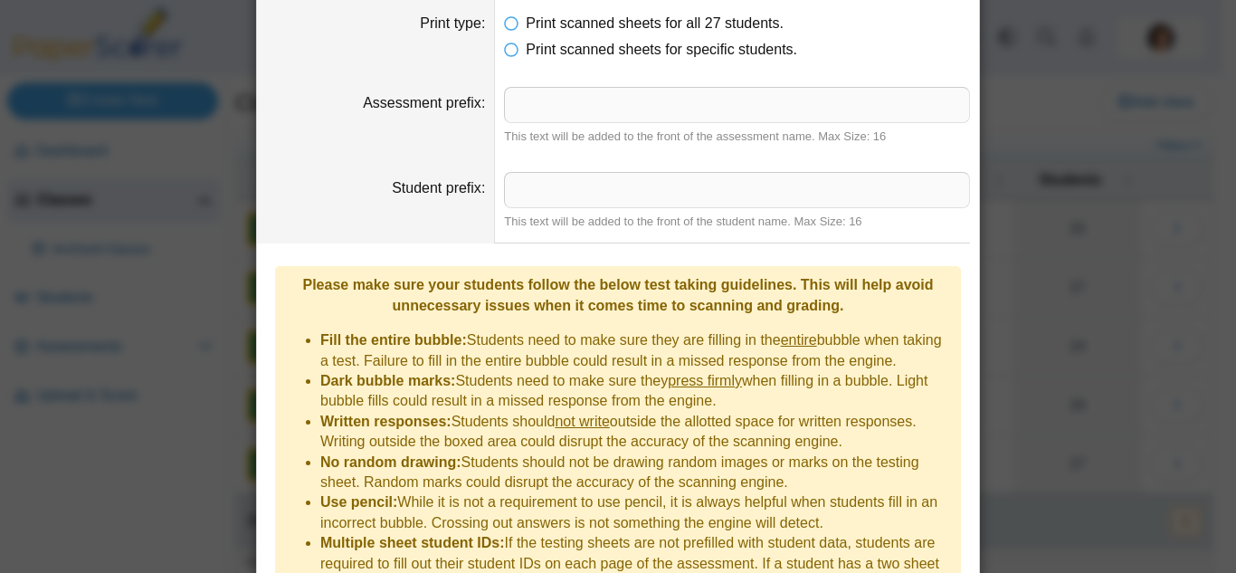
scroll to position [225, 0]
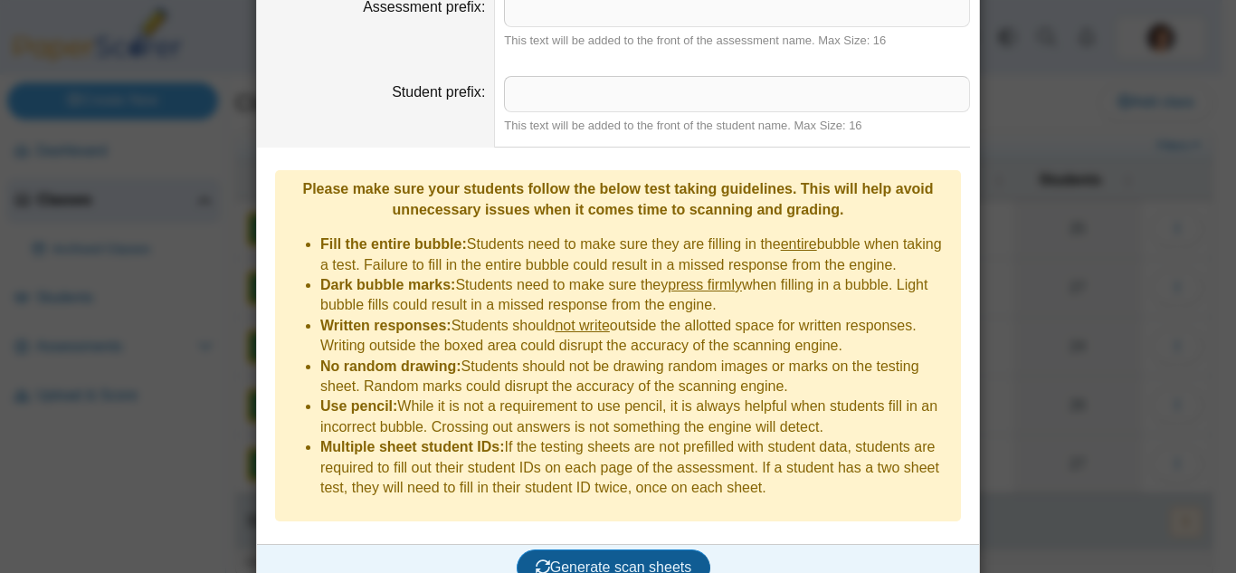
click at [641, 559] on span "Generate scan sheets" at bounding box center [614, 566] width 157 height 15
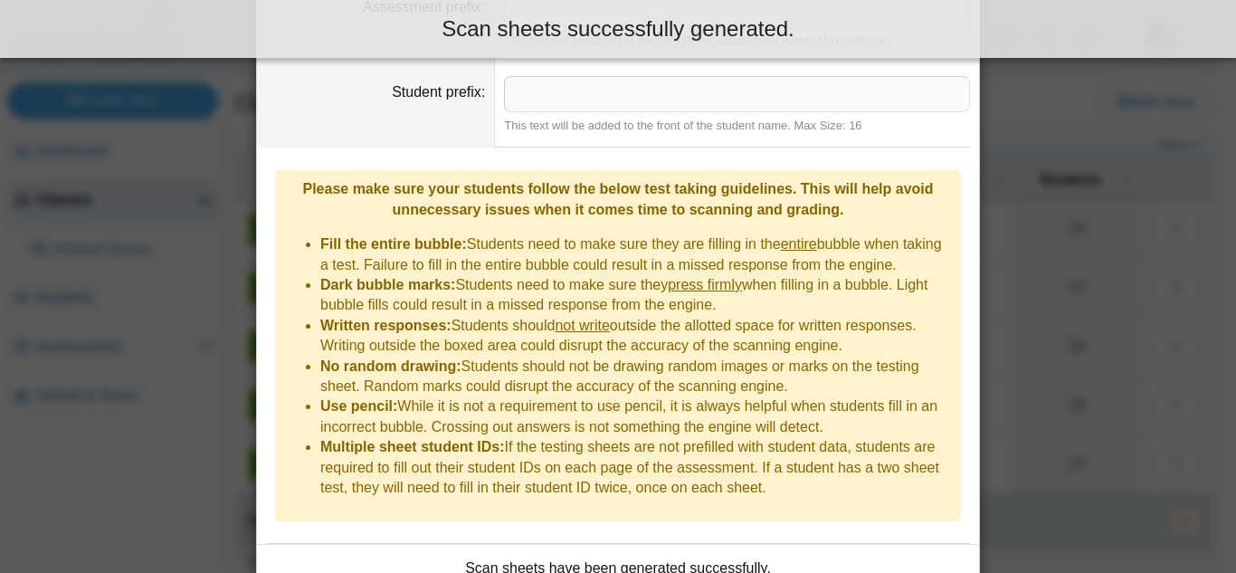
scroll to position [330, 0]
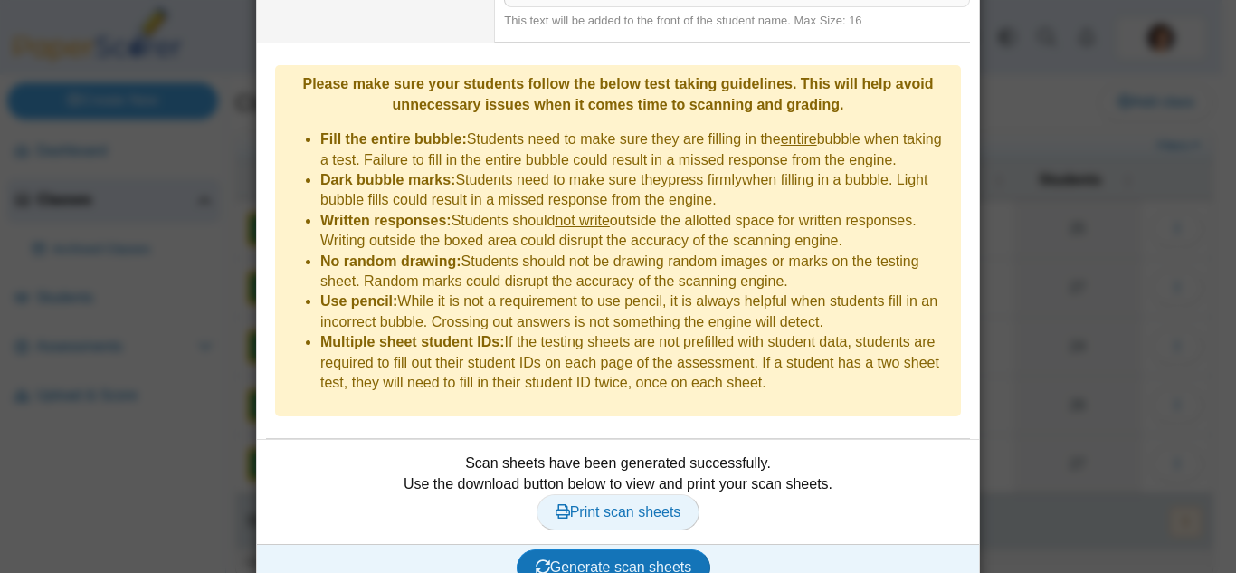
click at [617, 504] on span "Print scan sheets" at bounding box center [618, 511] width 126 height 15
